Goal: Use online tool/utility: Utilize a website feature to perform a specific function

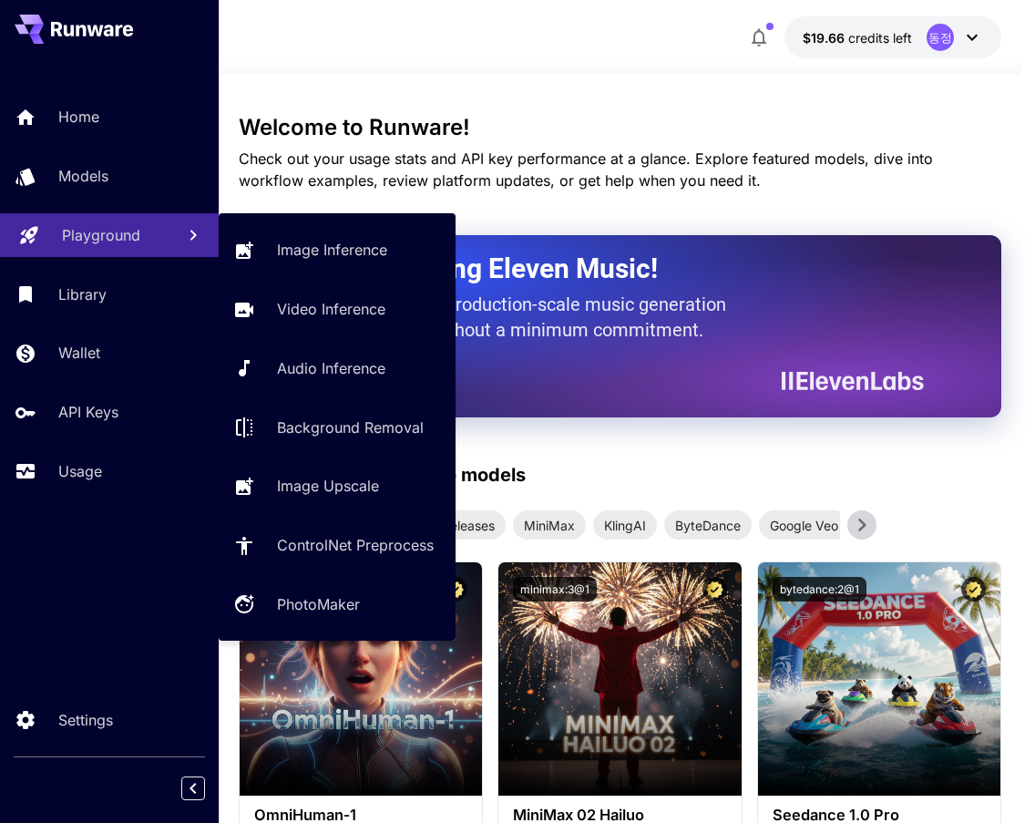
click at [82, 251] on link "Playground" at bounding box center [109, 235] width 219 height 45
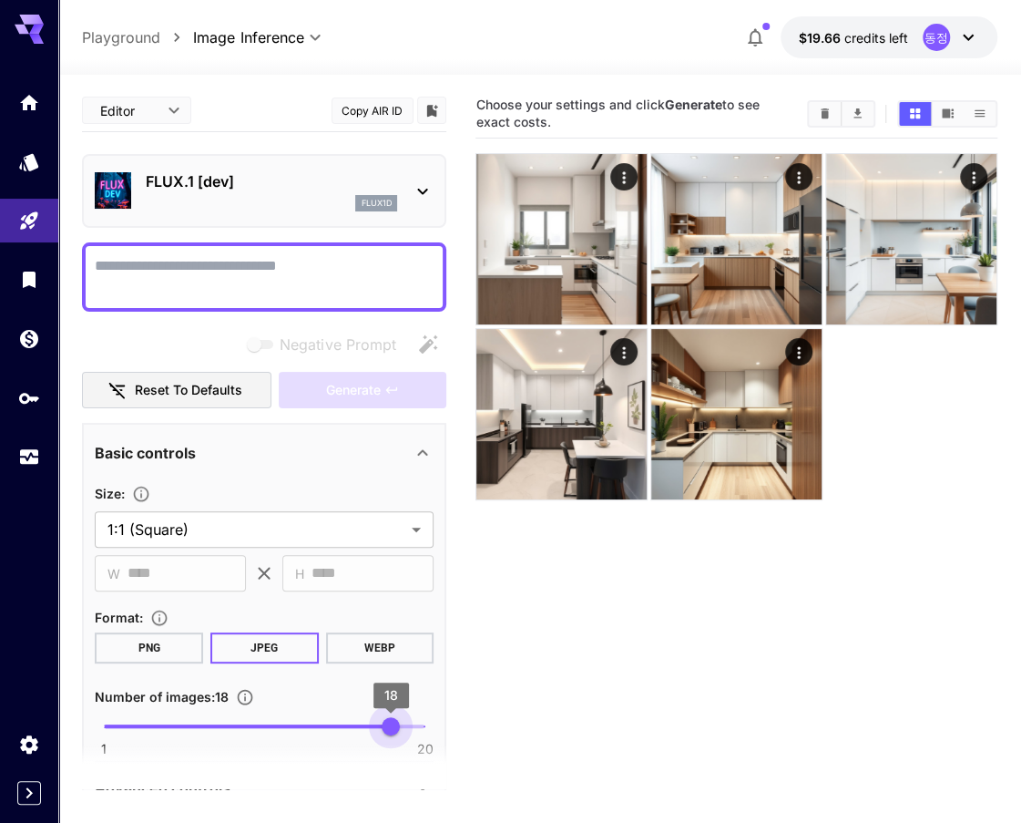
type input "**"
drag, startPoint x: 111, startPoint y: 726, endPoint x: 445, endPoint y: 729, distance: 333.4
click at [445, 729] on div "**********" at bounding box center [264, 789] width 364 height 733
click at [308, 259] on textarea "Negative Prompt" at bounding box center [264, 277] width 339 height 44
click at [424, 185] on icon at bounding box center [423, 191] width 22 height 22
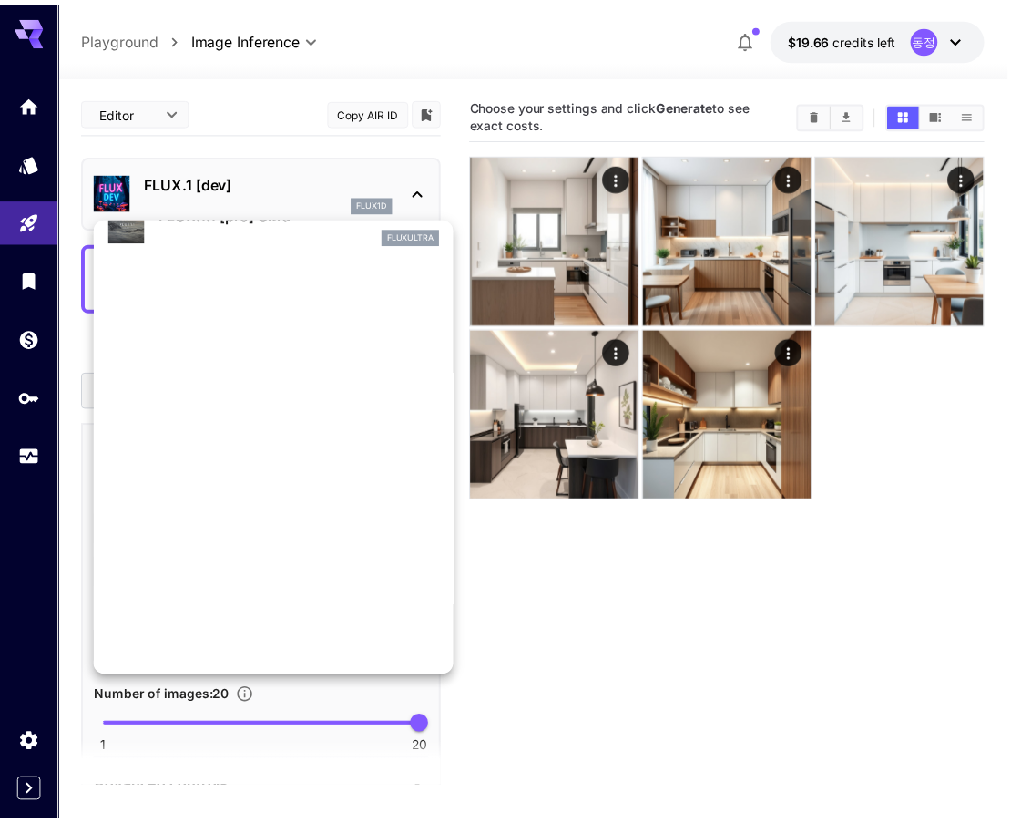
scroll to position [1473, 0]
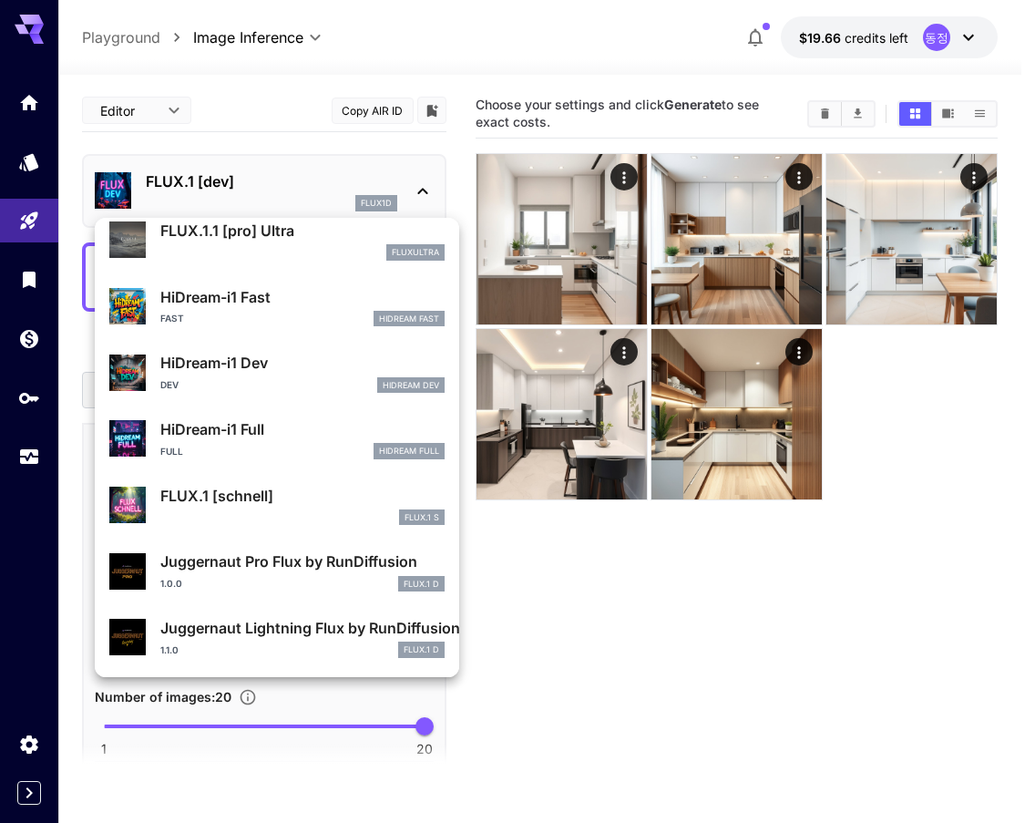
click at [281, 516] on div "FLUX.1 S" at bounding box center [302, 517] width 284 height 16
type input "*"
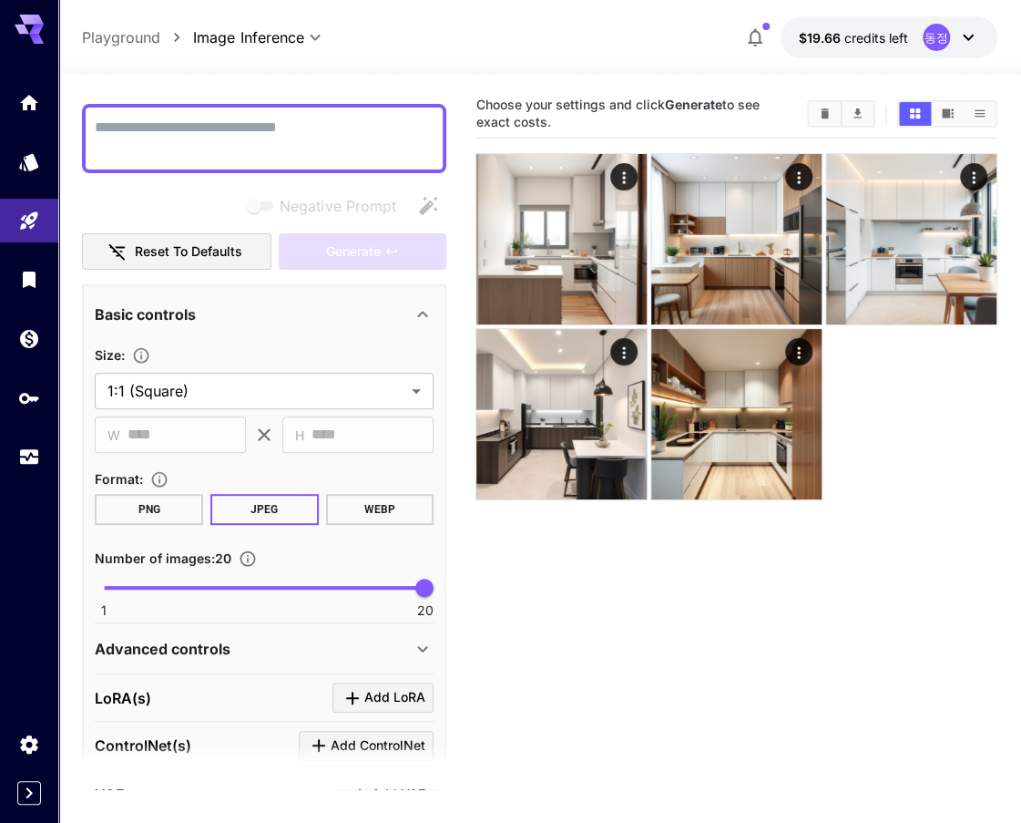
scroll to position [91, 0]
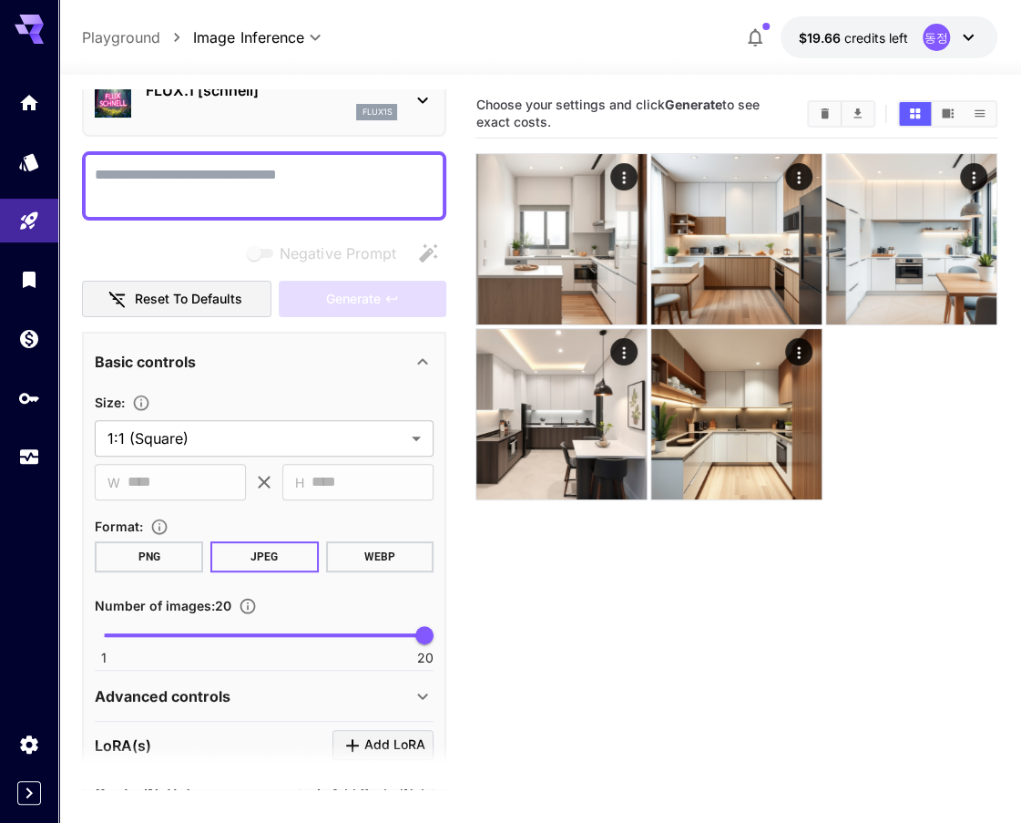
click at [421, 100] on icon at bounding box center [423, 100] width 10 height 6
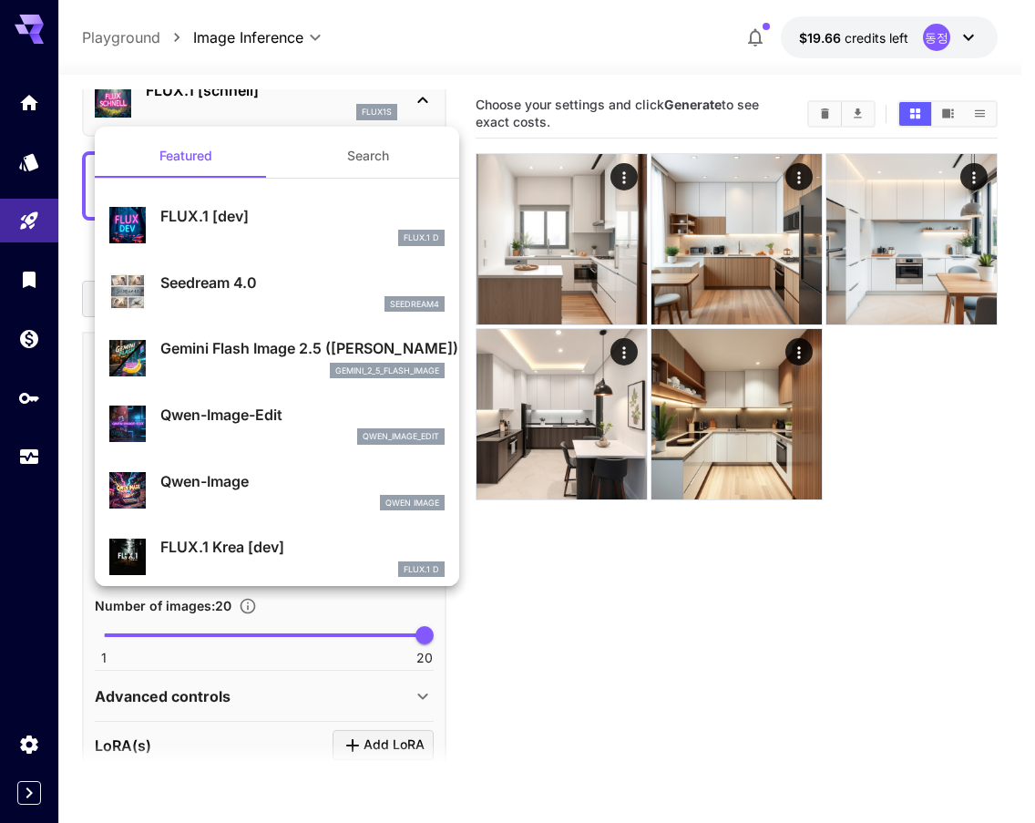
click at [251, 299] on div "seedream4" at bounding box center [302, 304] width 284 height 16
type input "**********"
type input "*"
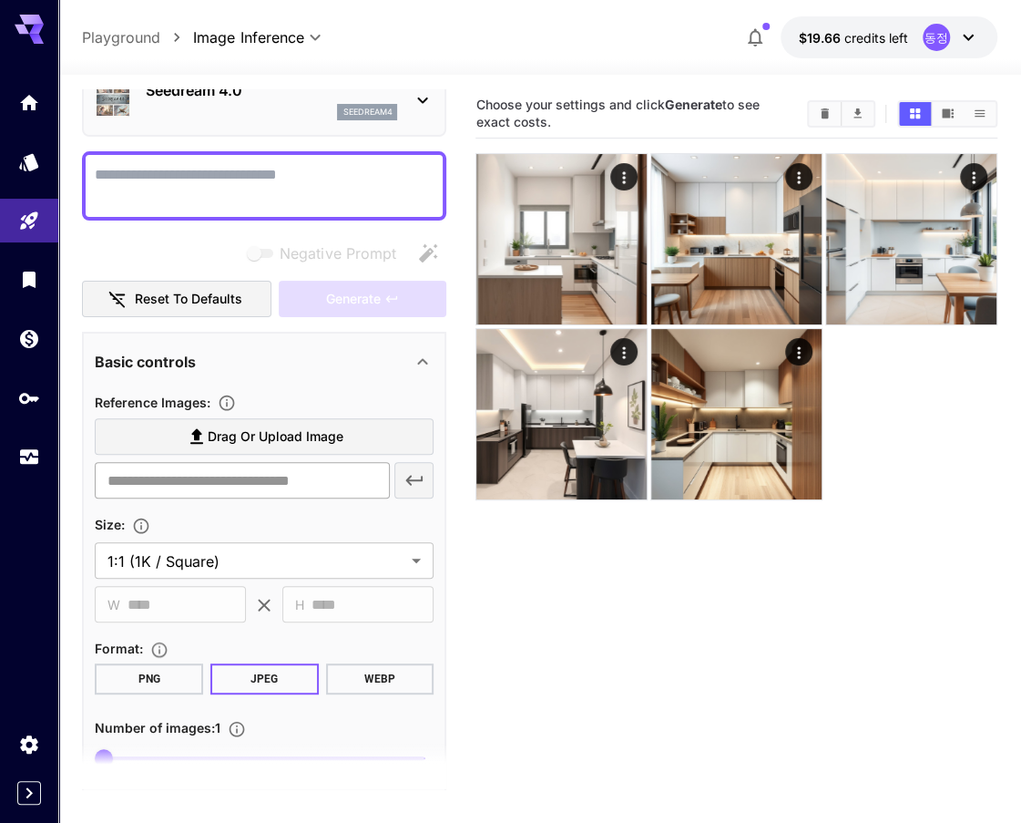
click at [217, 477] on input "text" at bounding box center [242, 480] width 294 height 36
paste input "**********"
type input "**********"
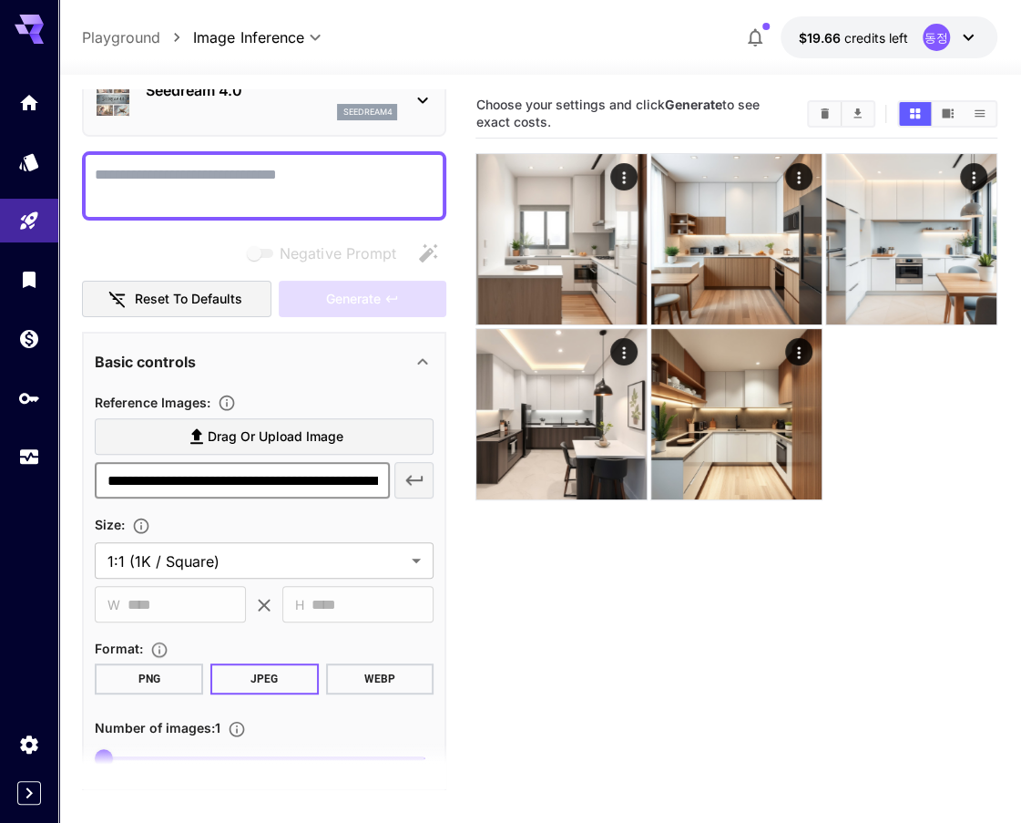
scroll to position [0, 417]
click at [219, 477] on input "**********" at bounding box center [242, 480] width 294 height 36
click at [248, 189] on textarea "Negative Prompt" at bounding box center [264, 186] width 339 height 44
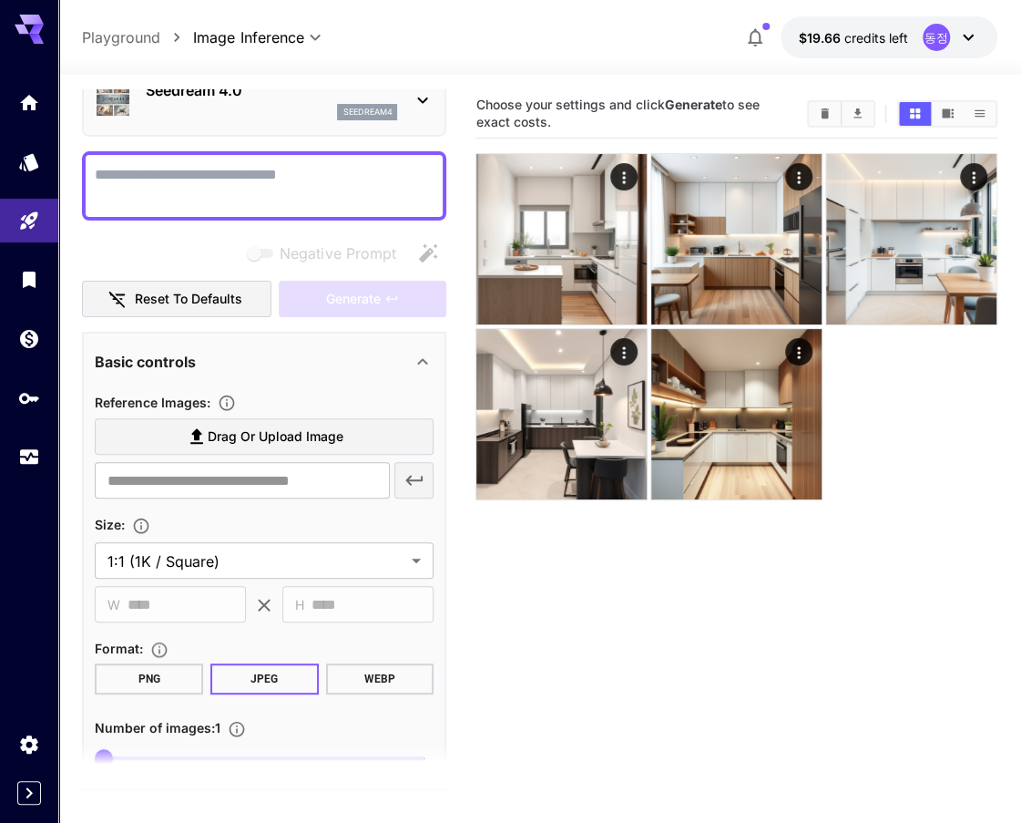
paste textarea "**********"
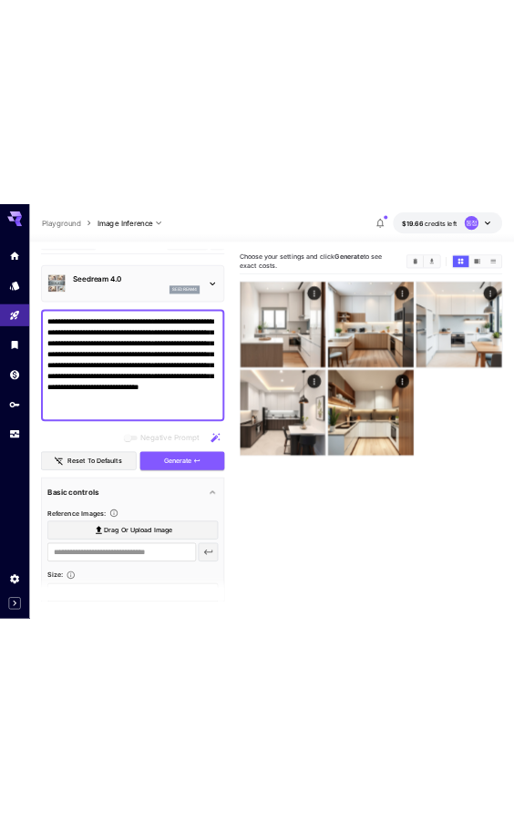
scroll to position [30, 0]
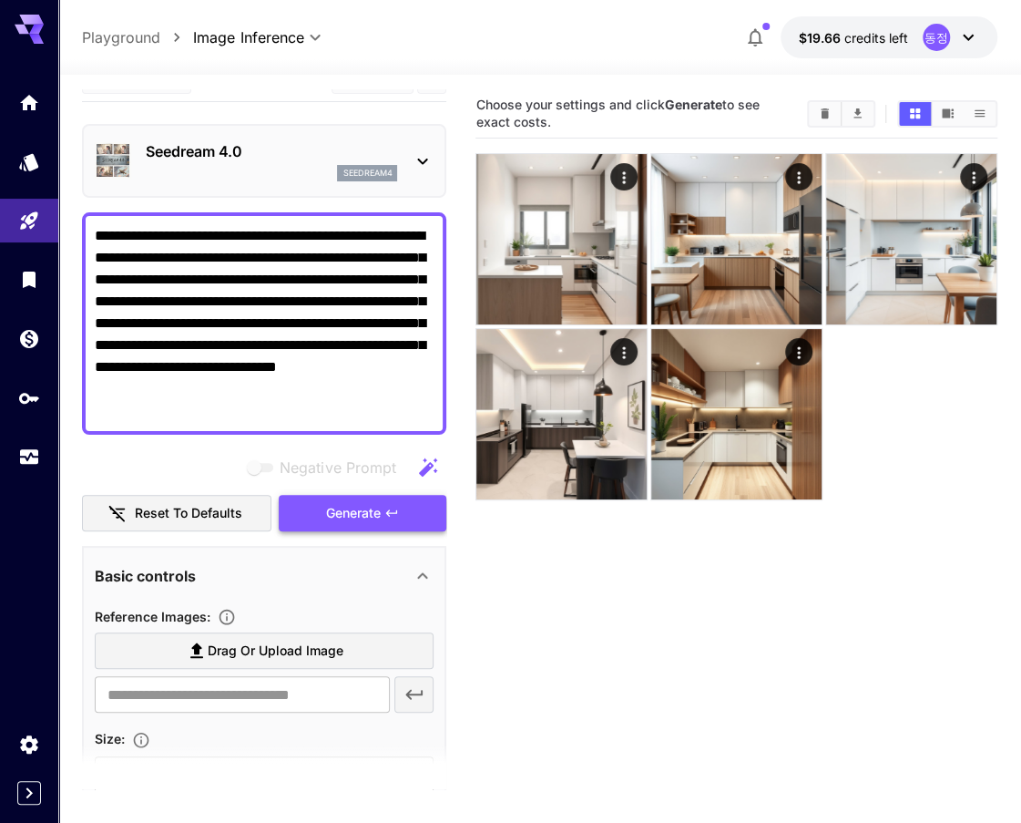
click at [322, 513] on button "Generate" at bounding box center [363, 513] width 168 height 37
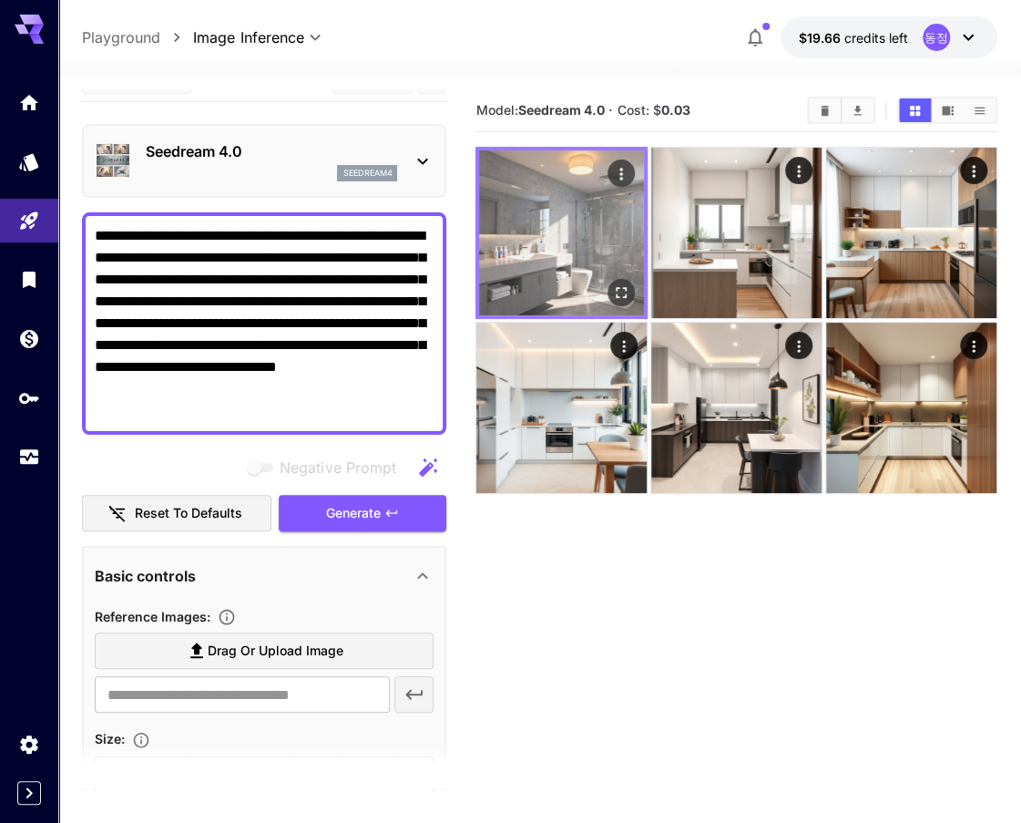
click at [517, 245] on img at bounding box center [561, 232] width 165 height 165
click at [615, 298] on icon "Open in fullscreen" at bounding box center [621, 292] width 18 height 18
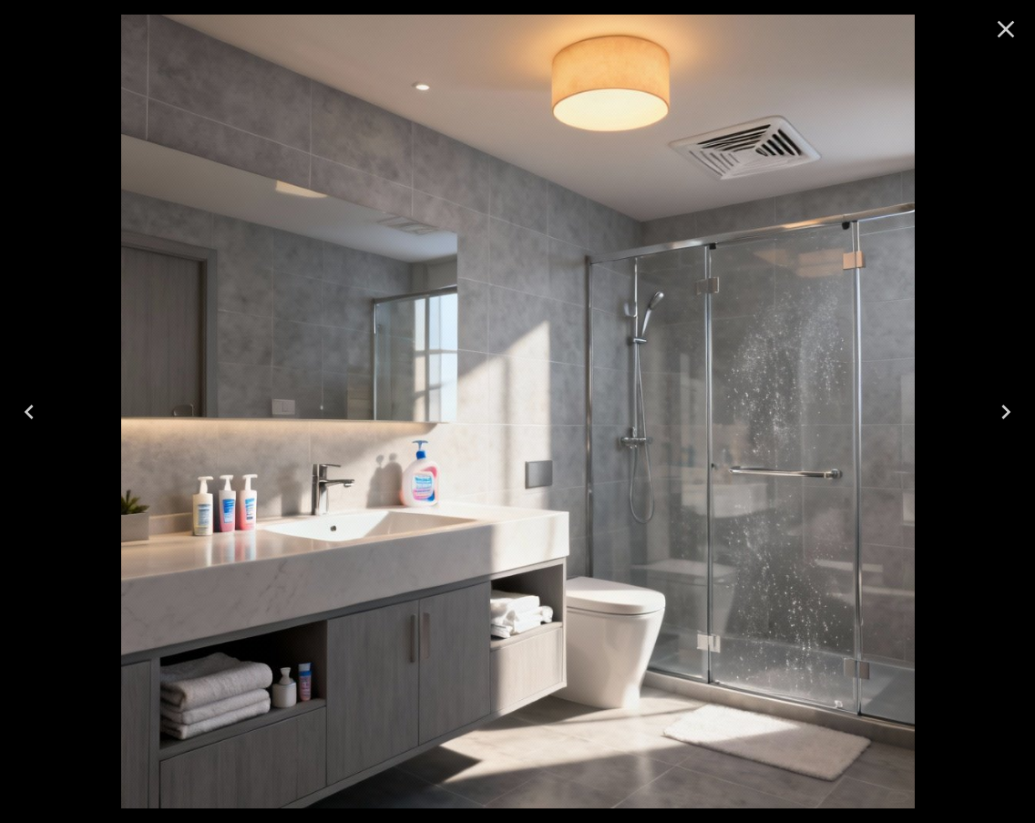
click at [1011, 41] on icon "Close" at bounding box center [1005, 29] width 29 height 29
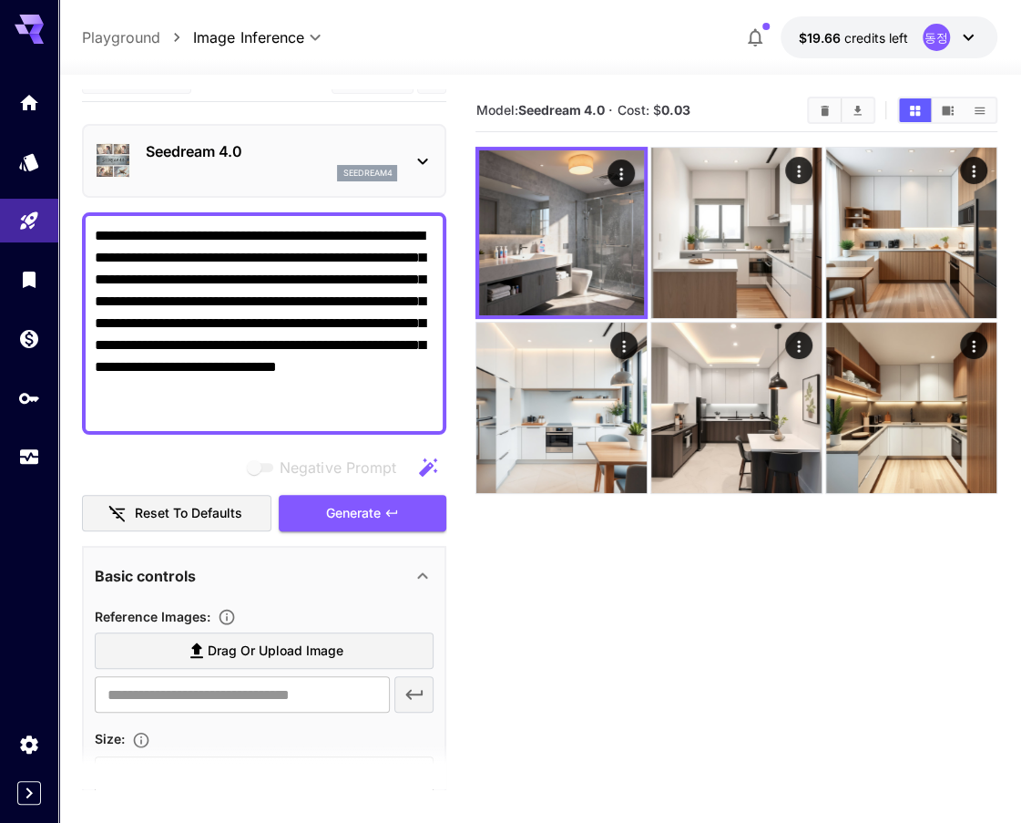
click at [426, 151] on icon at bounding box center [423, 161] width 22 height 22
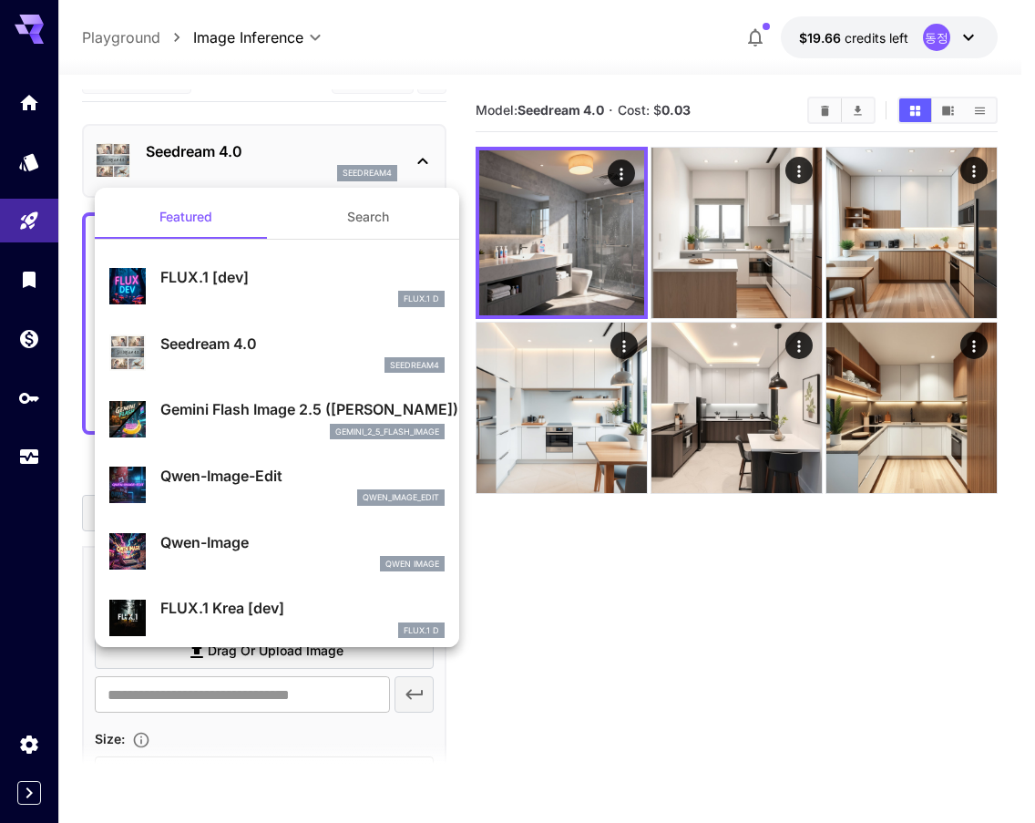
click at [259, 403] on p "Gemini Flash Image 2.5 ([PERSON_NAME])" at bounding box center [302, 409] width 284 height 22
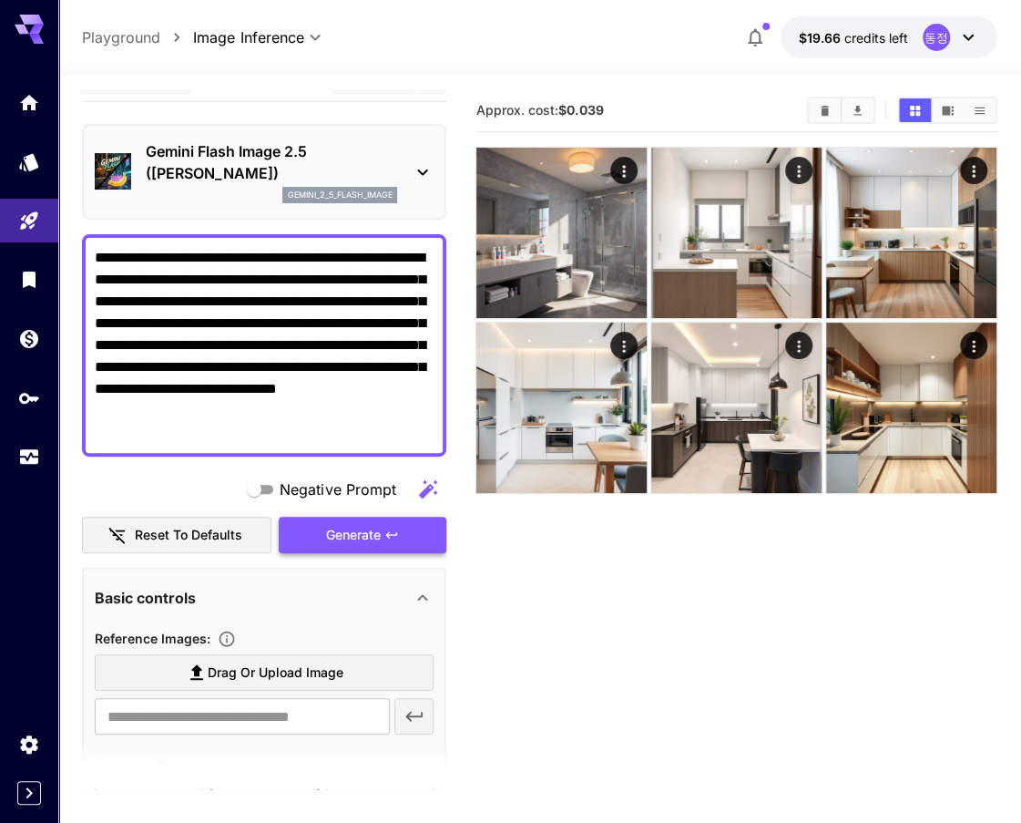
click at [343, 531] on span "Generate" at bounding box center [353, 535] width 55 height 23
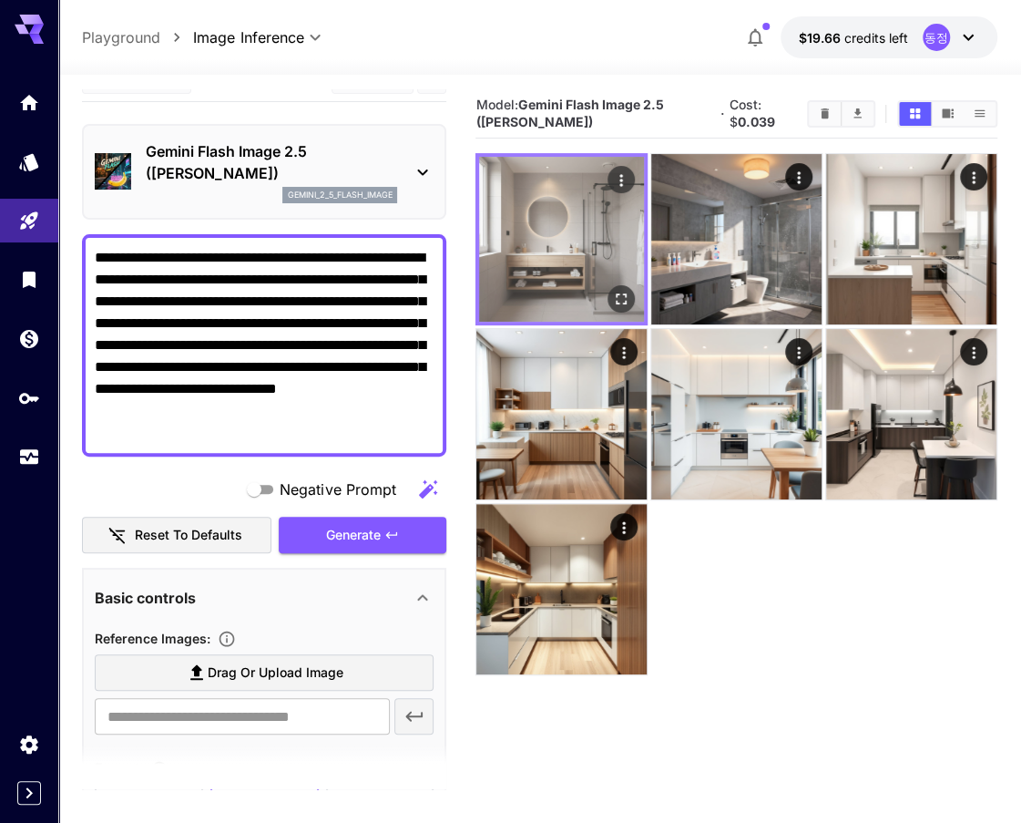
click at [541, 278] on img at bounding box center [561, 239] width 165 height 165
click at [610, 300] on button "Open in fullscreen" at bounding box center [621, 298] width 27 height 27
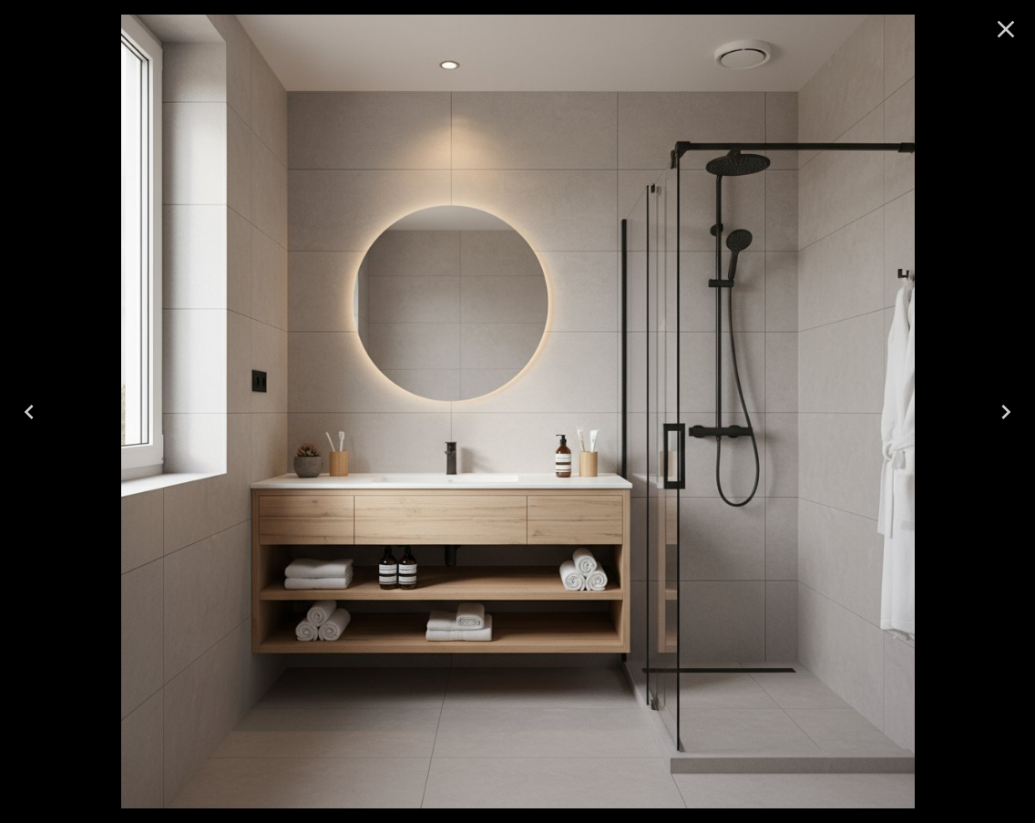
click at [998, 34] on icon "Close" at bounding box center [1006, 29] width 17 height 17
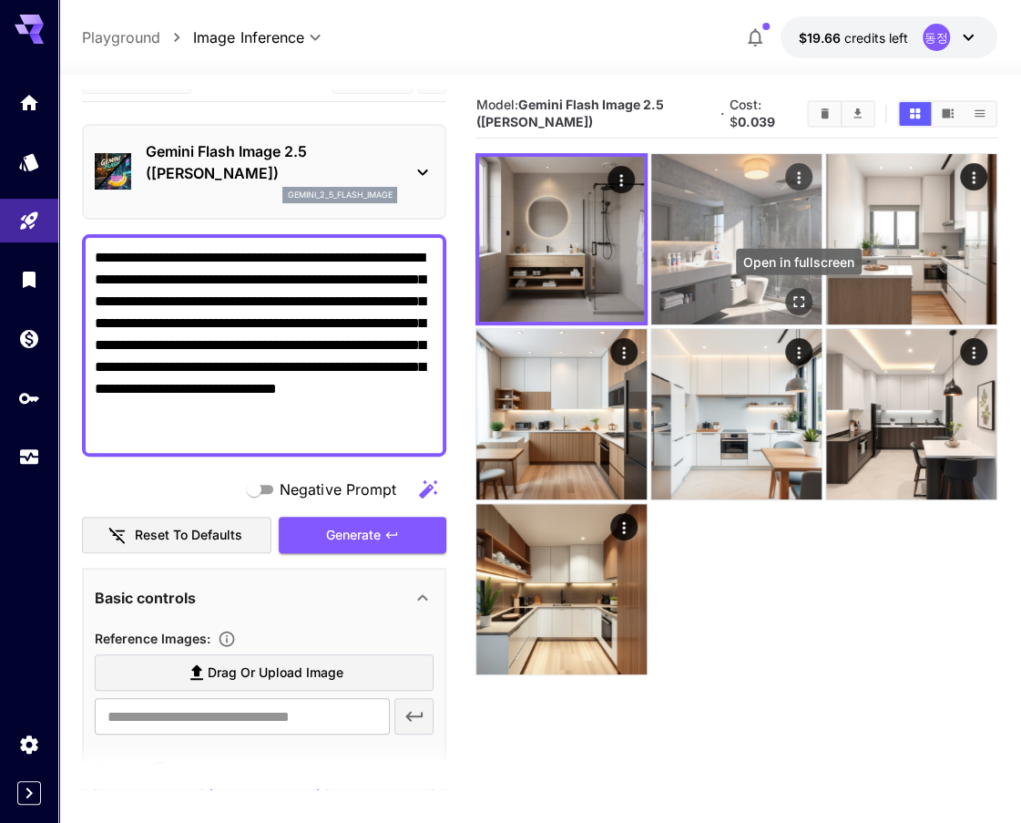
click at [804, 301] on icon "Open in fullscreen" at bounding box center [799, 301] width 18 height 18
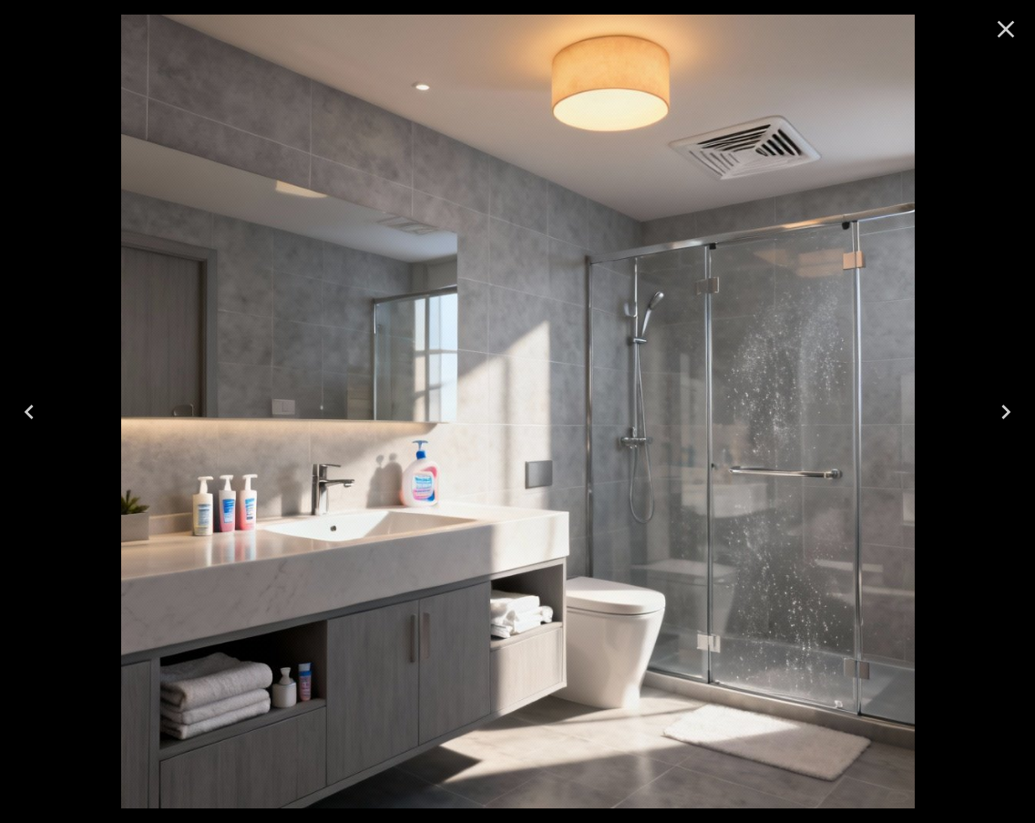
click at [1009, 33] on icon "Close" at bounding box center [1006, 29] width 17 height 17
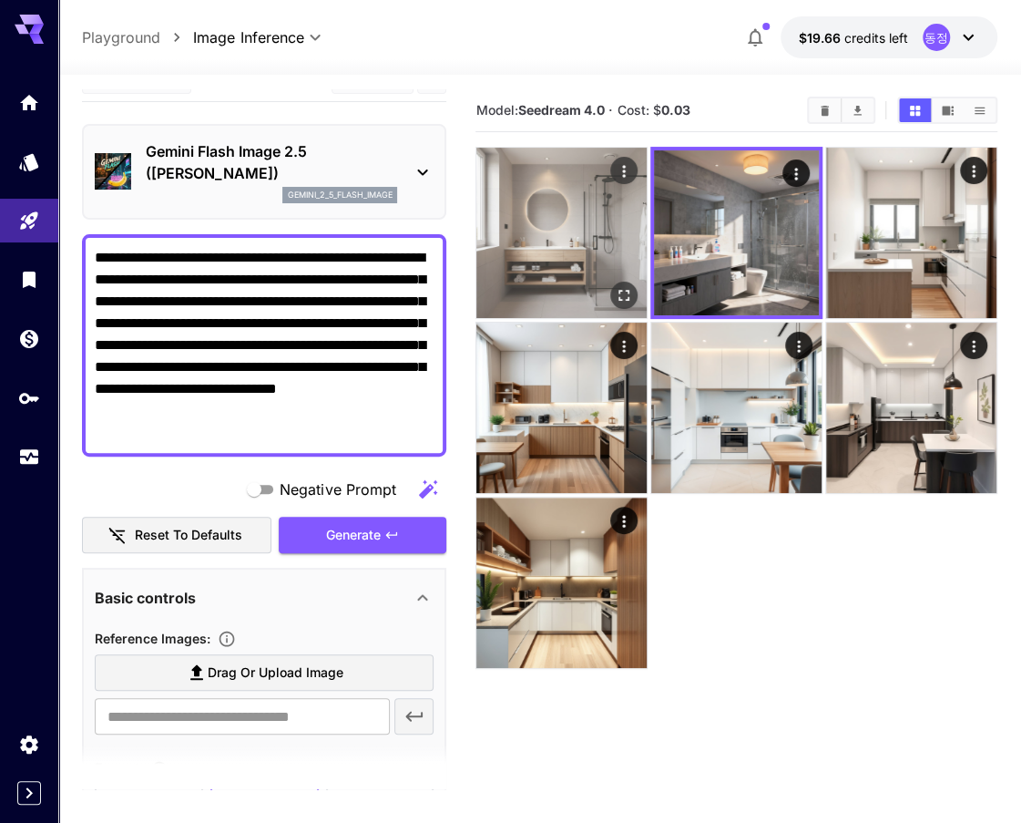
click at [581, 235] on img at bounding box center [561, 233] width 170 height 170
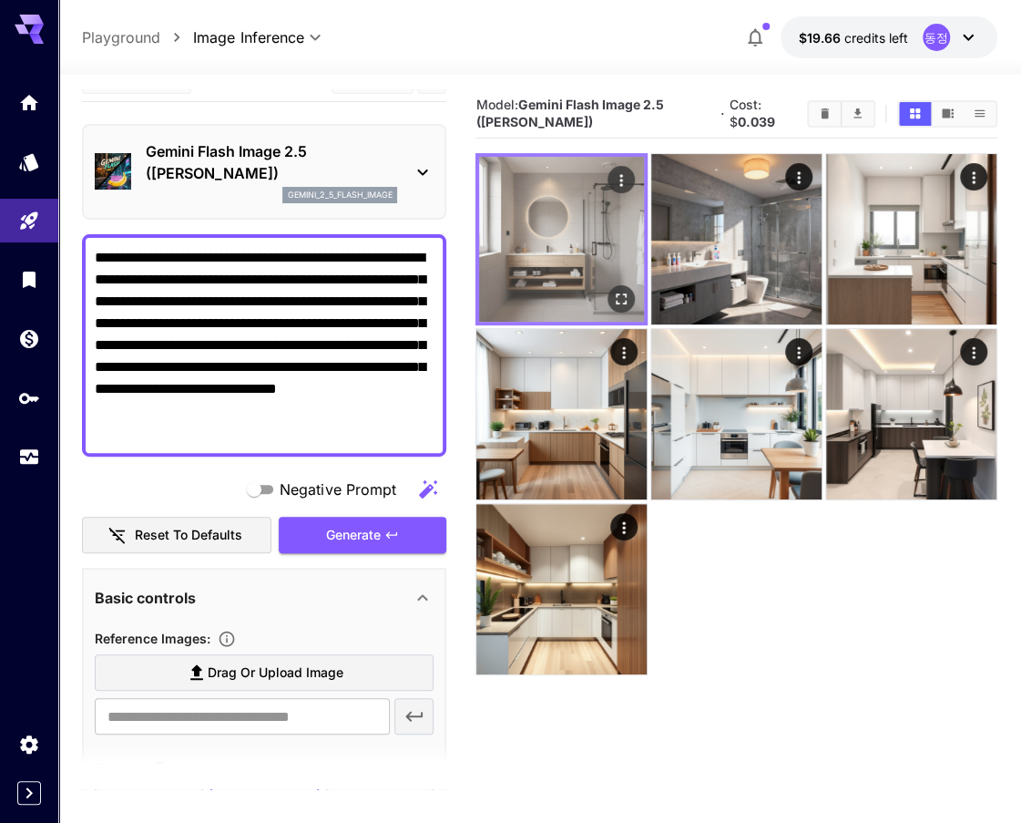
click at [592, 237] on img at bounding box center [561, 239] width 165 height 165
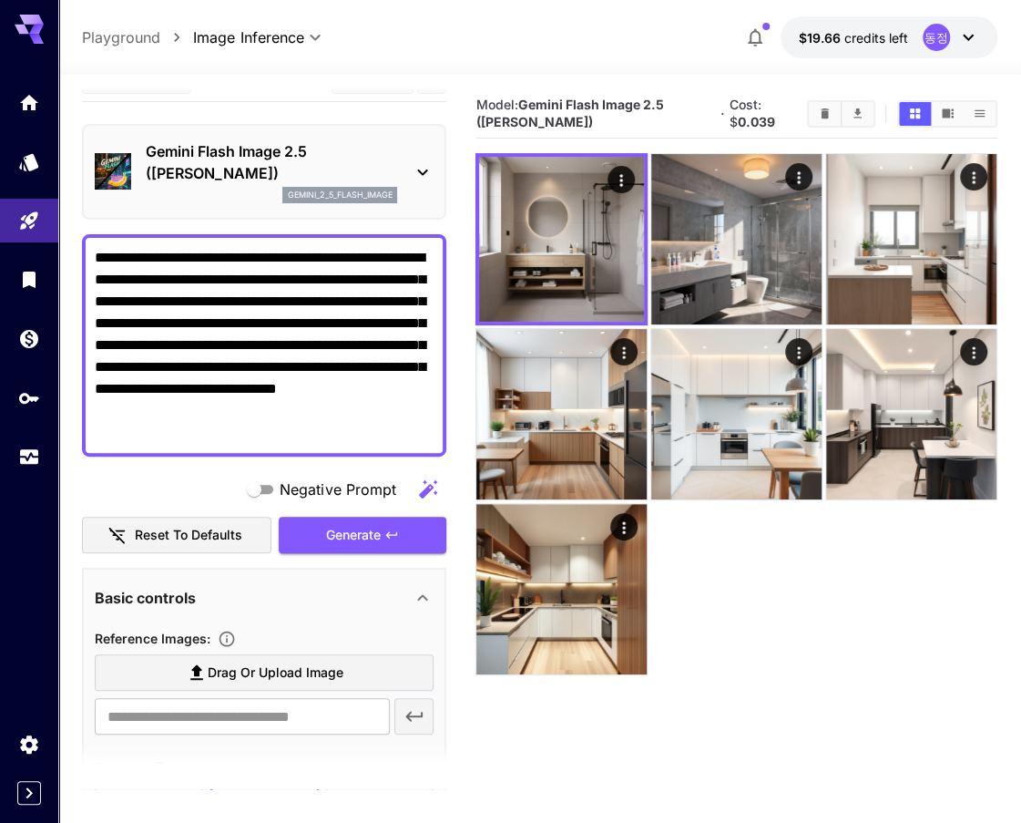
click at [377, 374] on textarea "**********" at bounding box center [264, 345] width 339 height 197
paste textarea
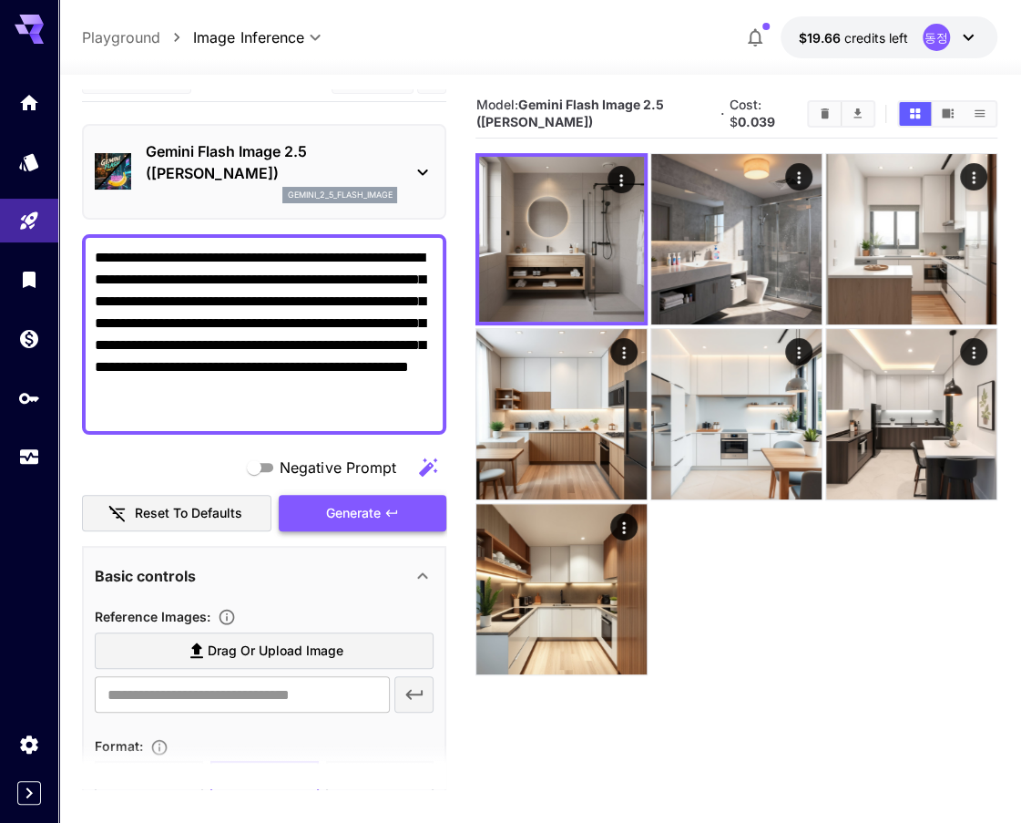
type textarea "**********"
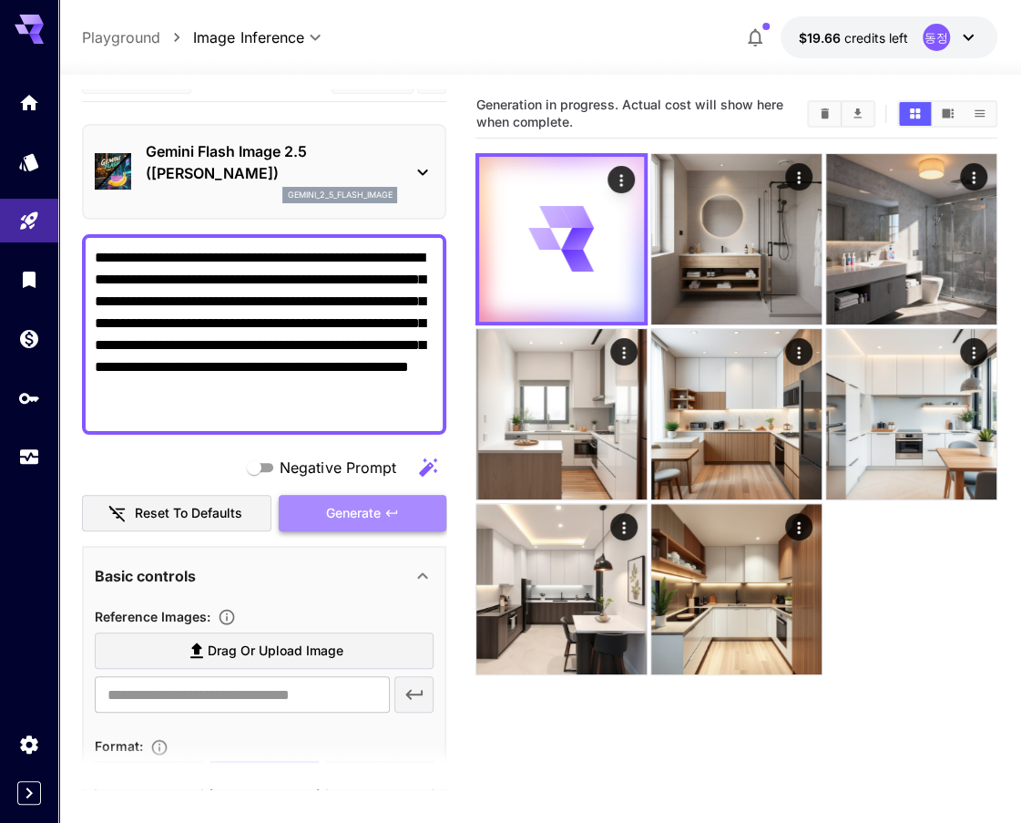
click at [391, 506] on icon "button" at bounding box center [391, 513] width 15 height 15
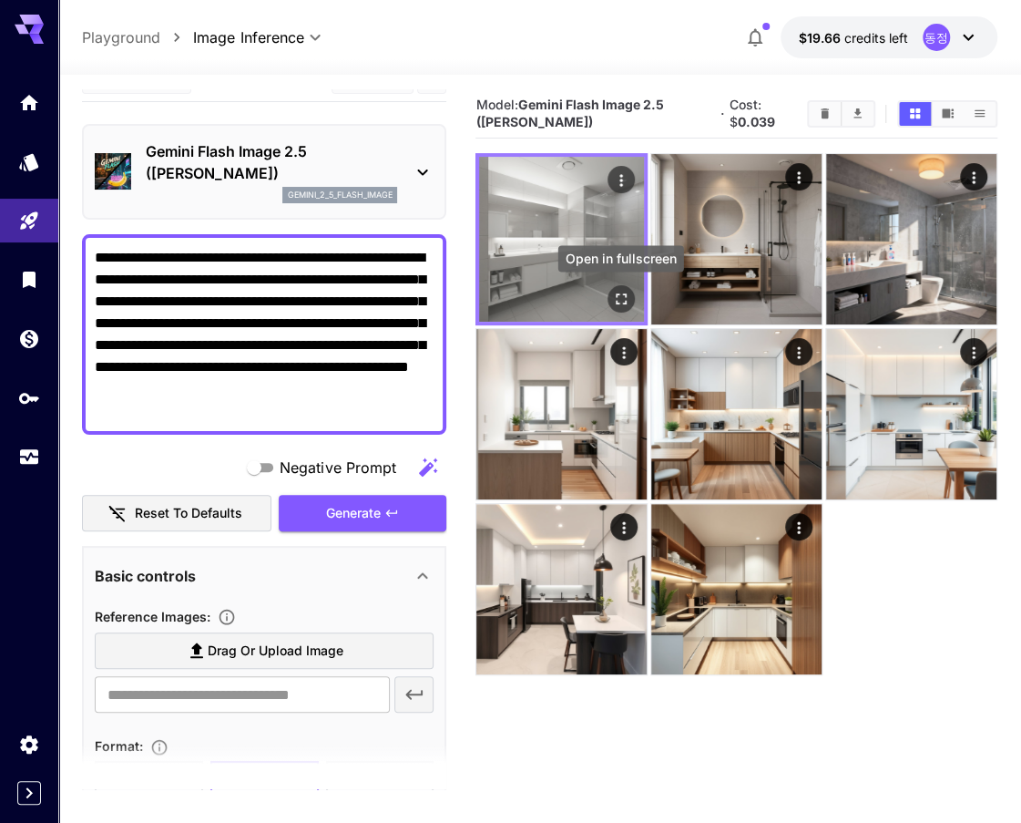
click at [623, 293] on icon "Open in fullscreen" at bounding box center [621, 298] width 11 height 11
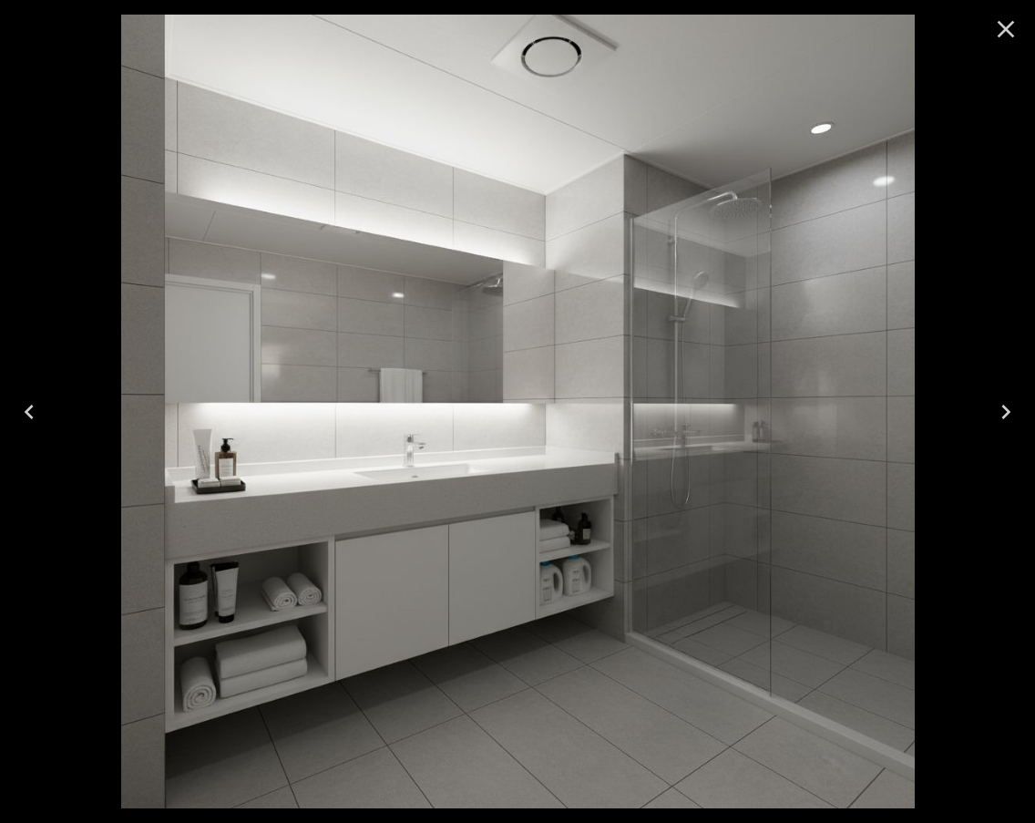
click at [997, 35] on icon "Close" at bounding box center [1005, 29] width 29 height 29
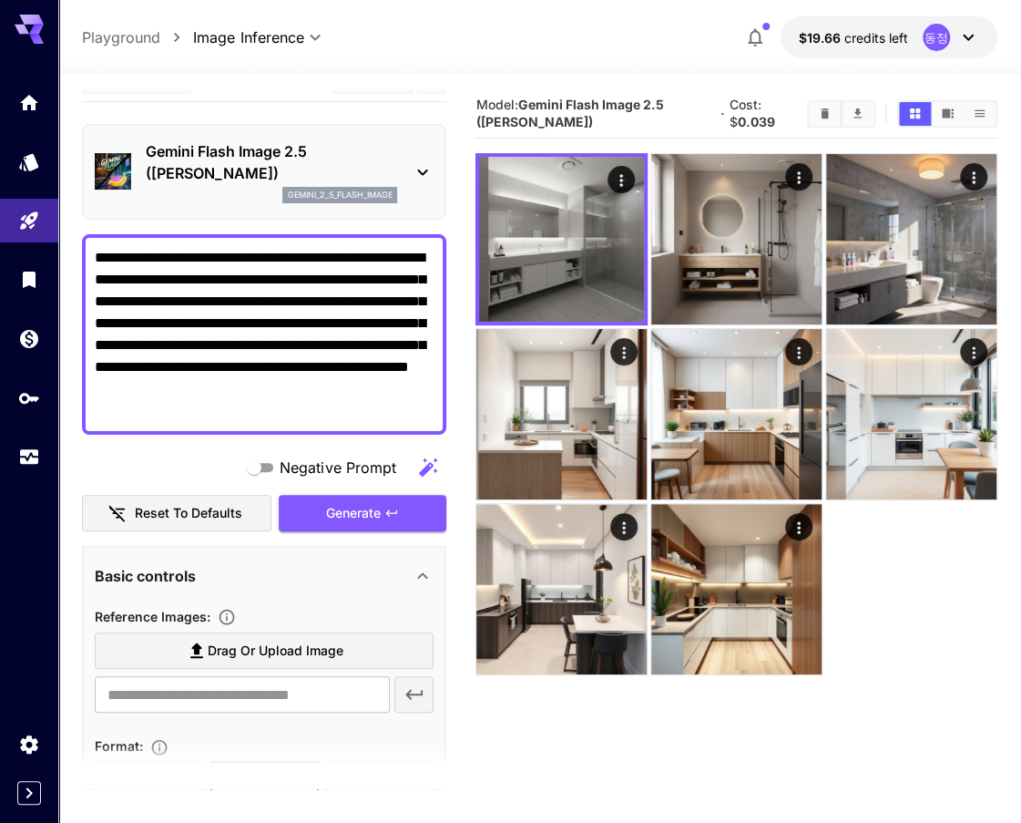
click at [425, 173] on icon at bounding box center [423, 172] width 22 height 22
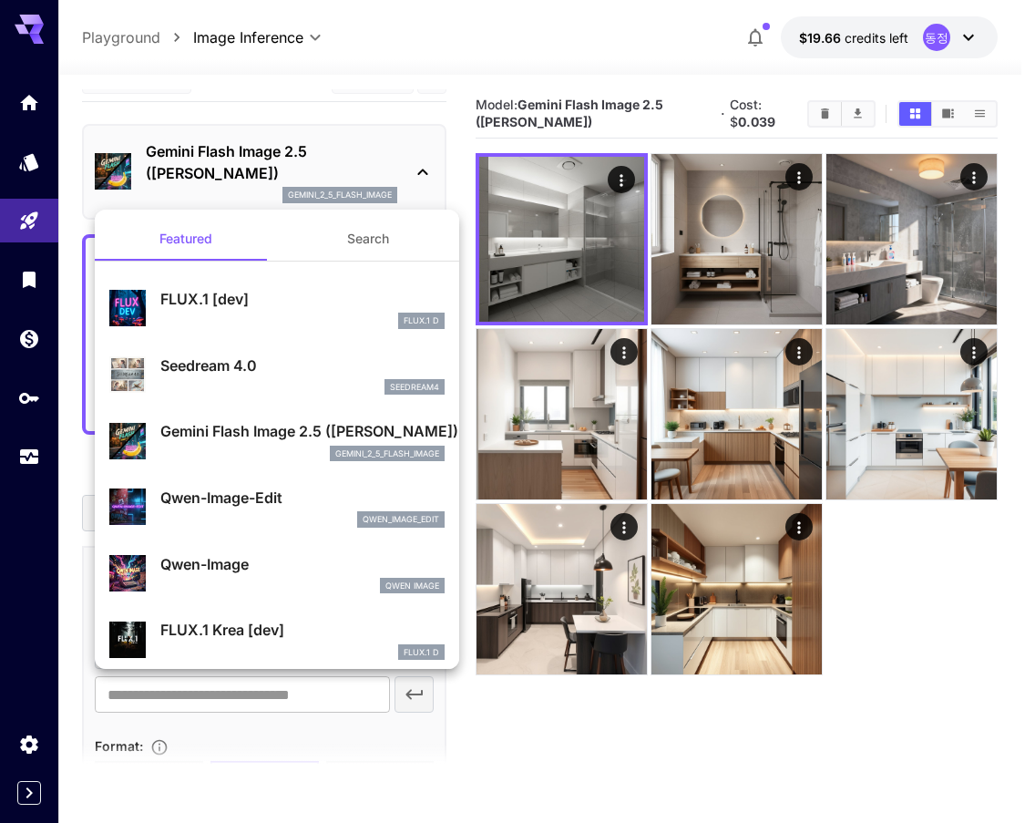
click at [275, 362] on p "Seedream 4.0" at bounding box center [302, 365] width 284 height 22
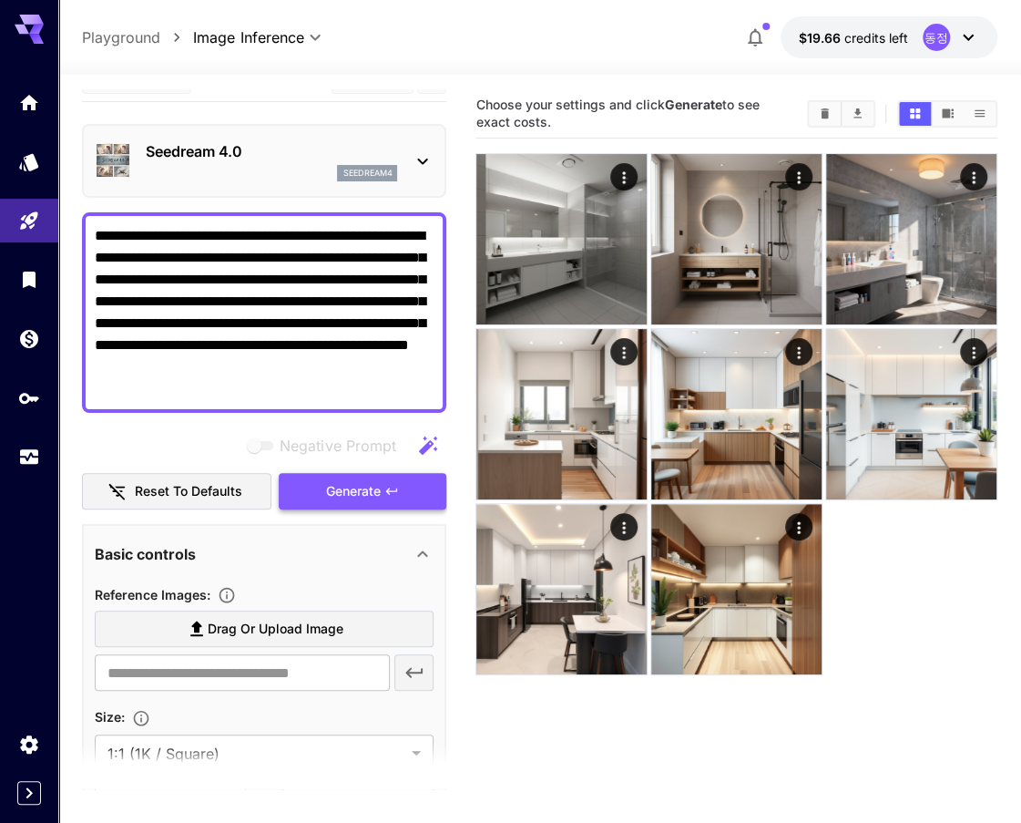
click at [340, 488] on span "Generate" at bounding box center [353, 491] width 55 height 23
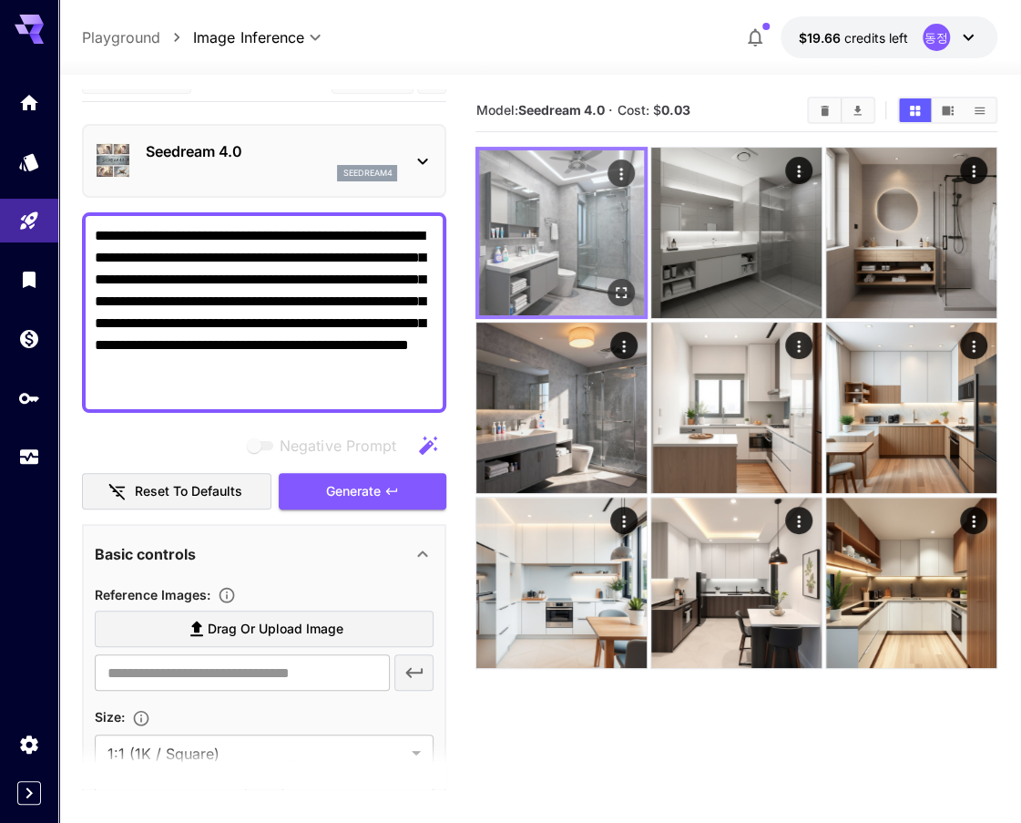
click at [542, 249] on img at bounding box center [561, 232] width 165 height 165
click at [618, 287] on icon "Open in fullscreen" at bounding box center [621, 292] width 11 height 11
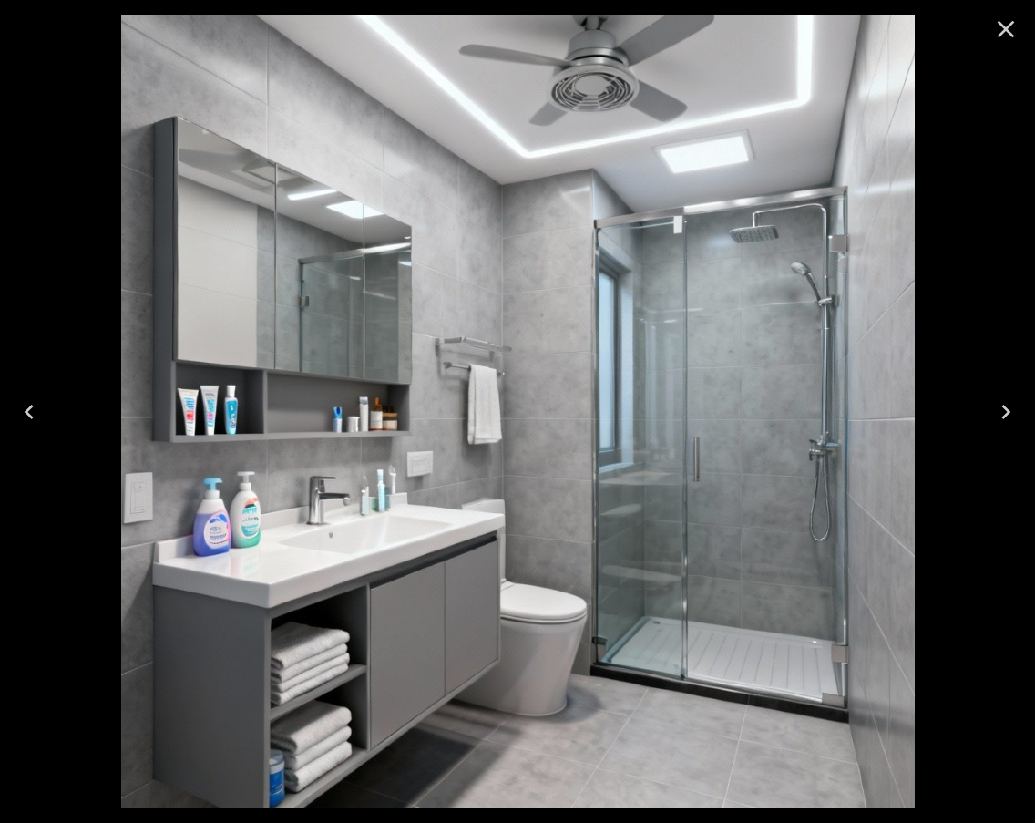
click at [998, 32] on icon "Close" at bounding box center [1005, 29] width 29 height 29
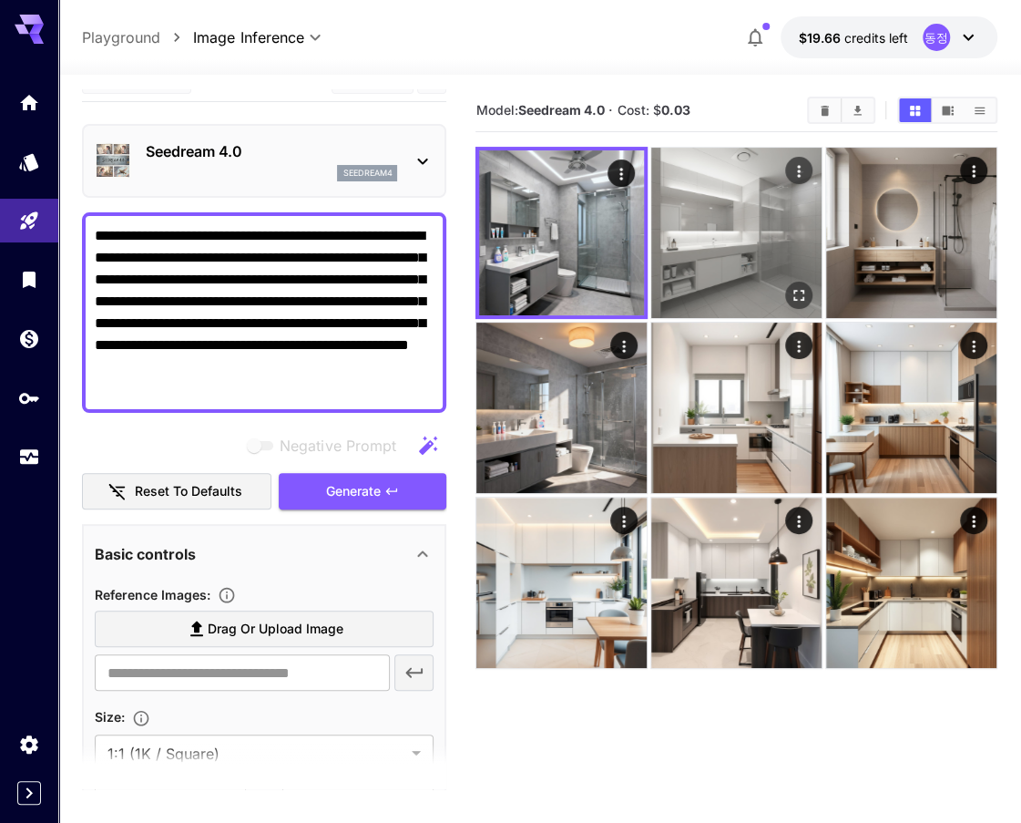
click at [752, 238] on img at bounding box center [736, 233] width 170 height 170
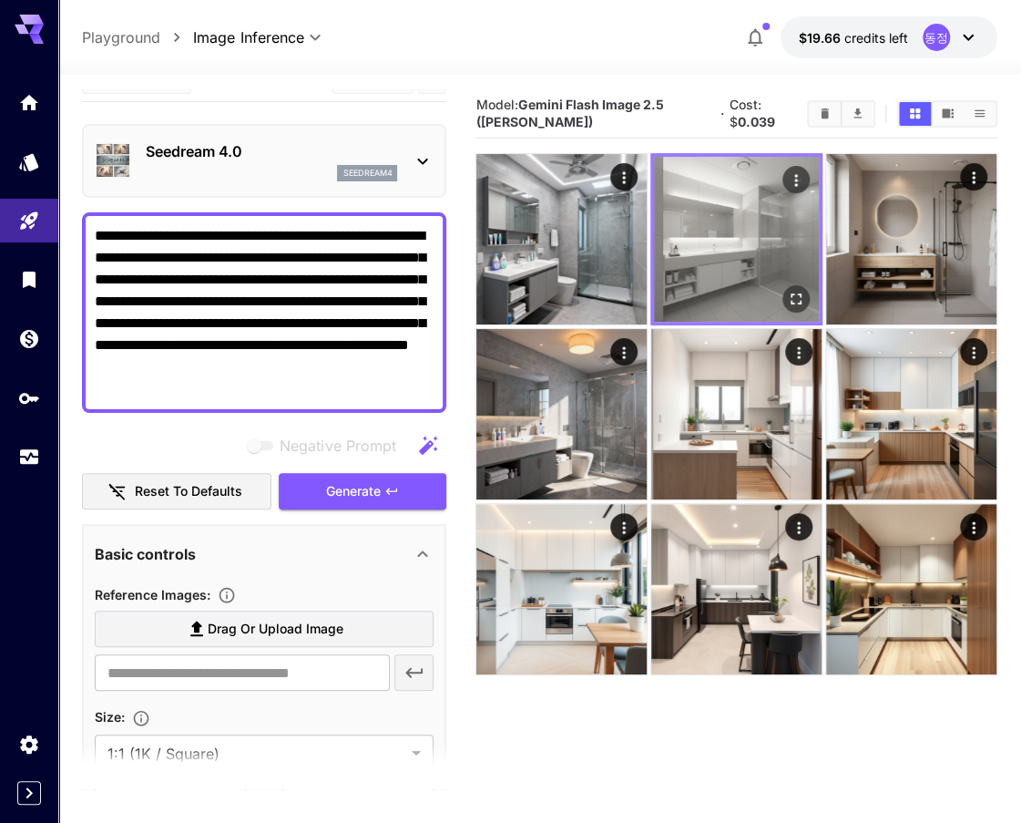
click at [794, 297] on icon "Open in fullscreen" at bounding box center [796, 299] width 18 height 18
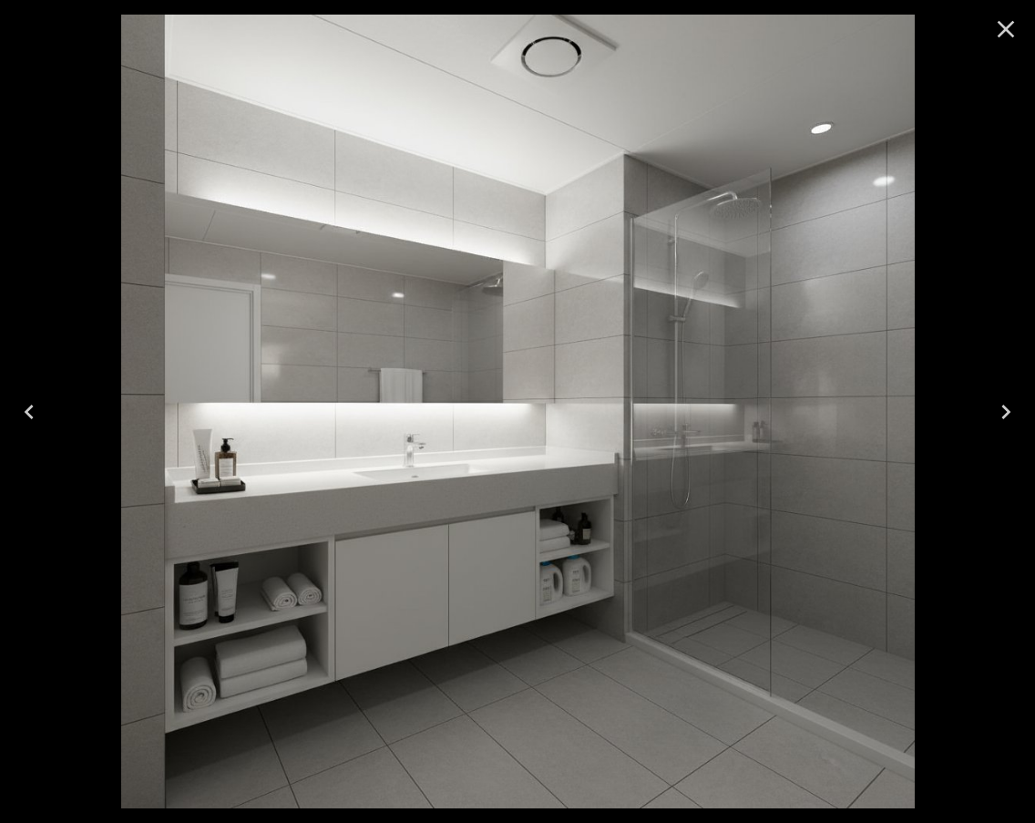
click at [995, 33] on icon "Close" at bounding box center [1005, 29] width 29 height 29
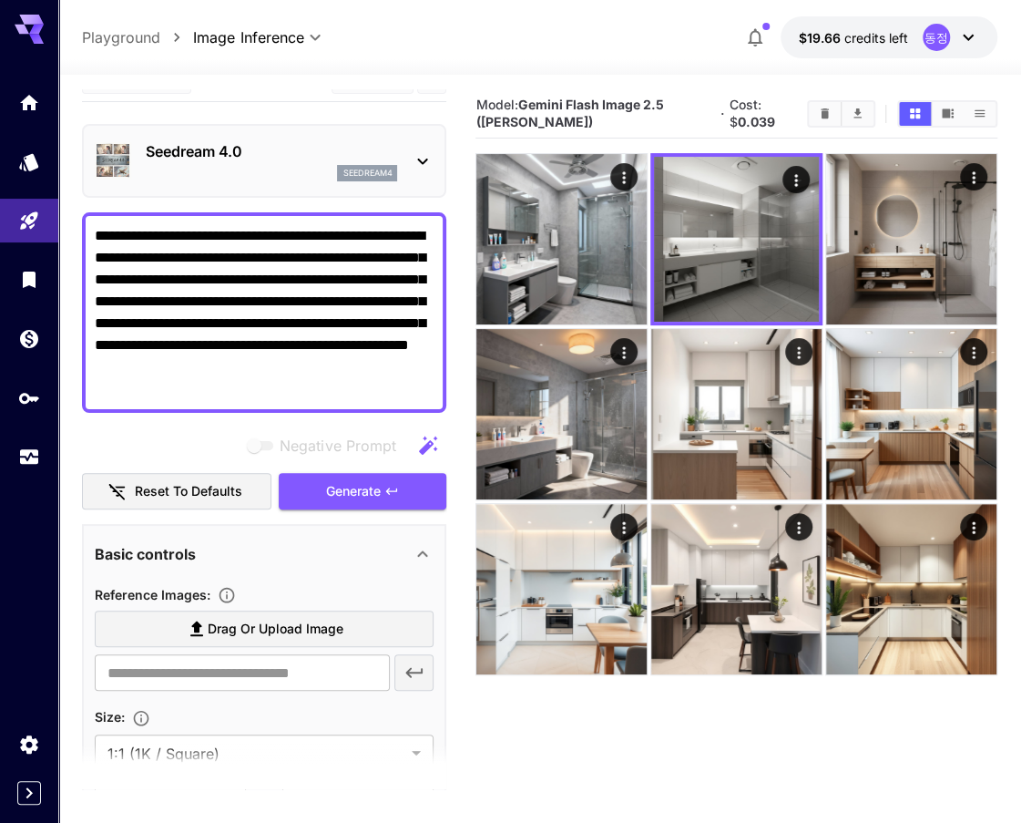
click at [421, 150] on icon at bounding box center [423, 161] width 22 height 22
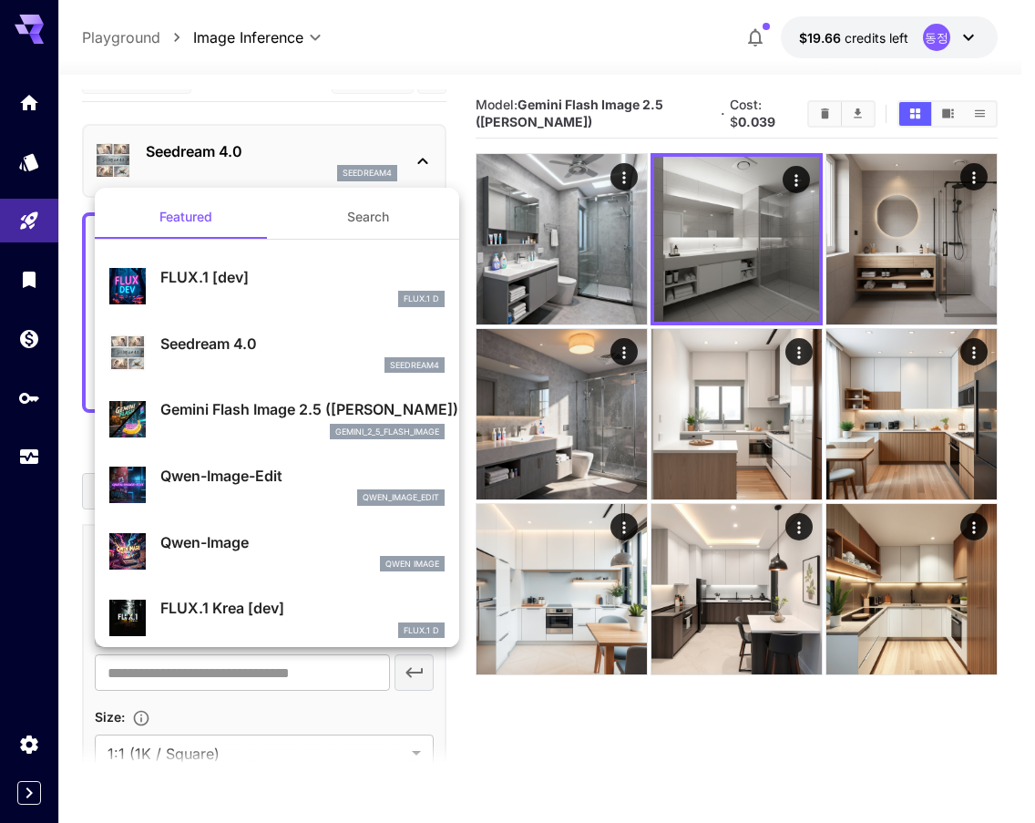
click at [212, 407] on p "Gemini Flash Image 2.5 ([PERSON_NAME])" at bounding box center [302, 409] width 284 height 22
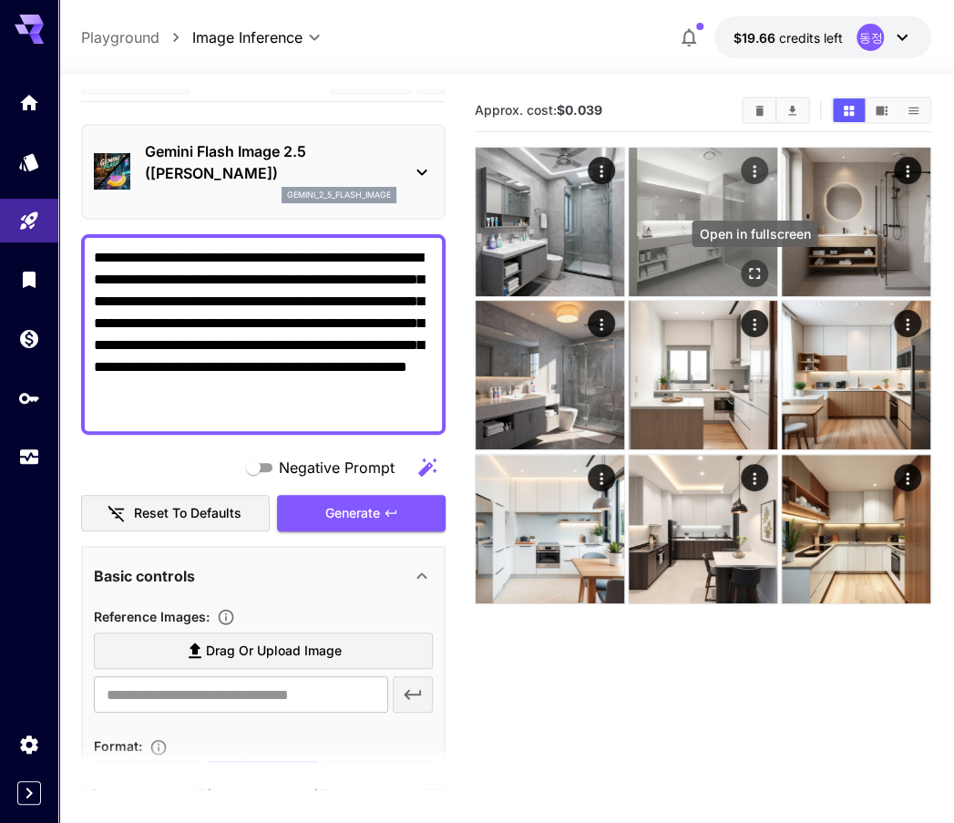
click at [756, 276] on icon "Open in fullscreen" at bounding box center [754, 273] width 18 height 18
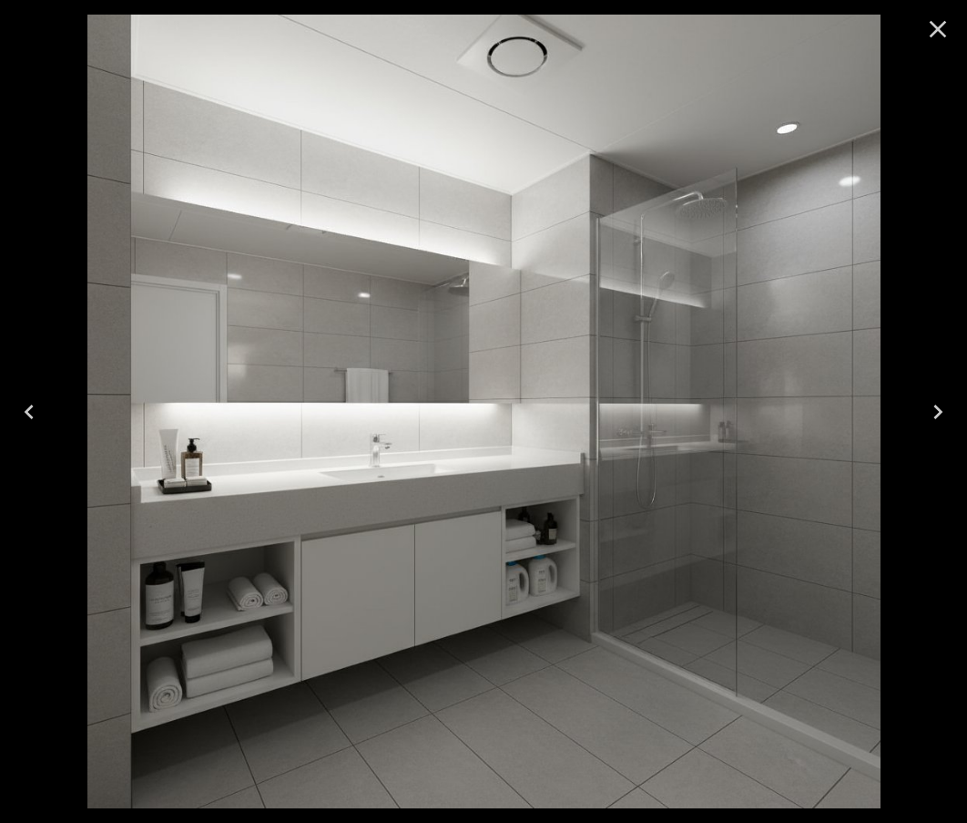
click at [931, 20] on icon "Close" at bounding box center [938, 29] width 29 height 29
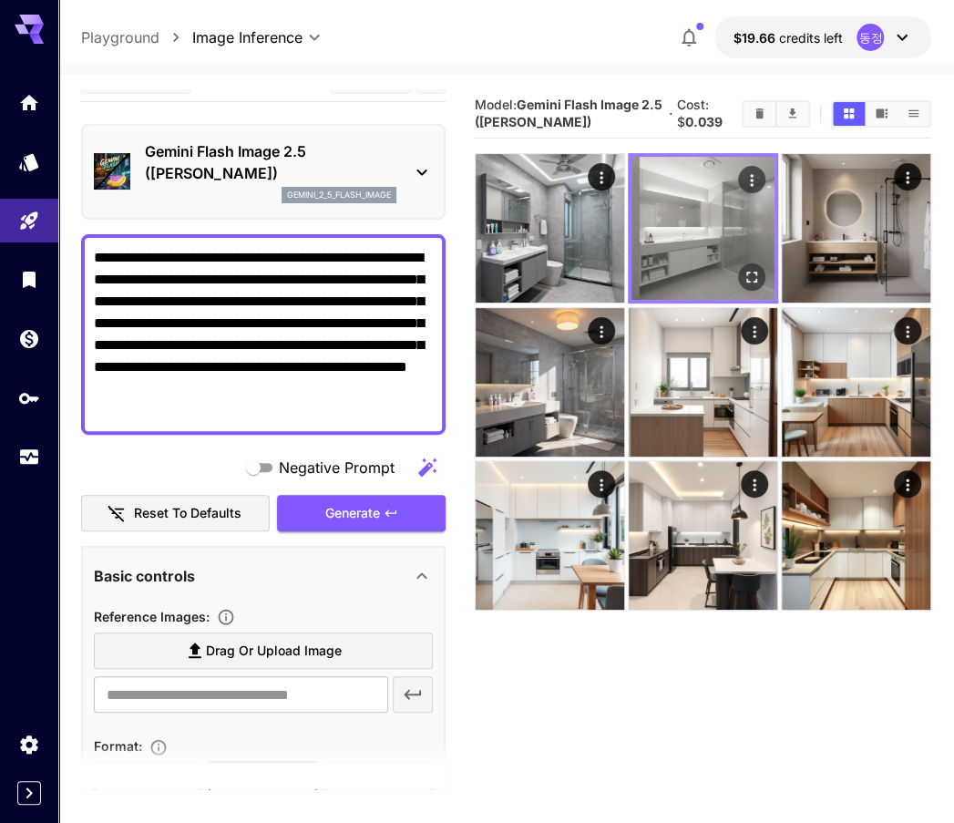
click at [708, 224] on img at bounding box center [702, 228] width 143 height 143
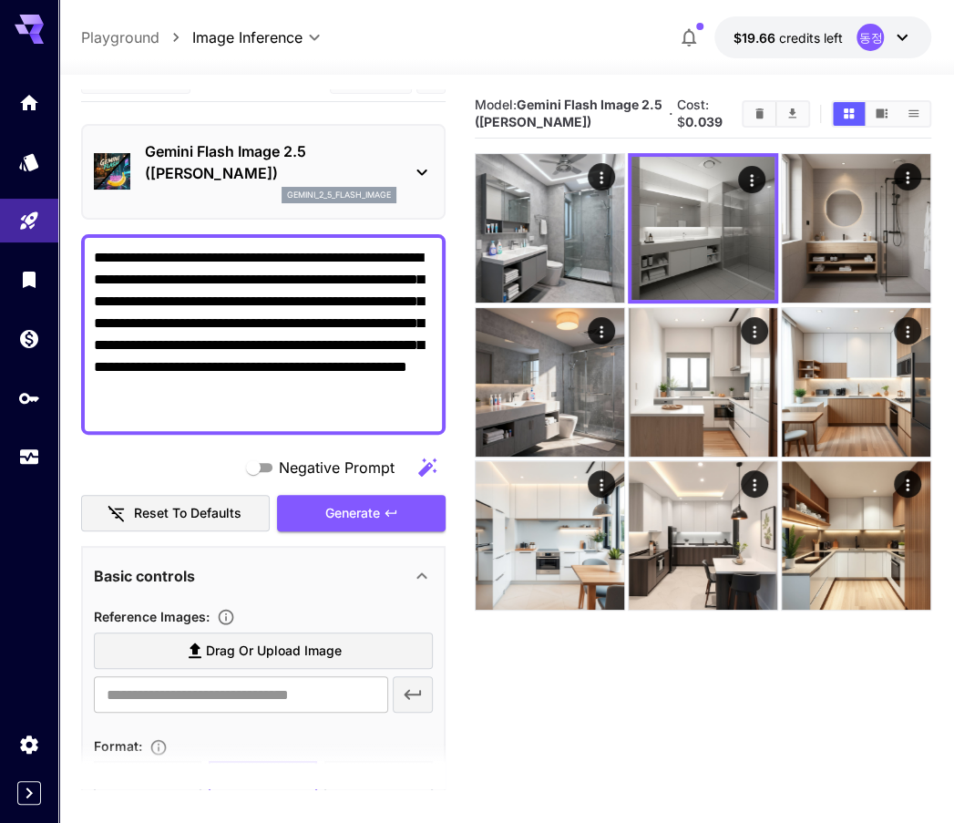
click at [789, 114] on icon "Download All" at bounding box center [792, 114] width 14 height 14
